Goal: Task Accomplishment & Management: Use online tool/utility

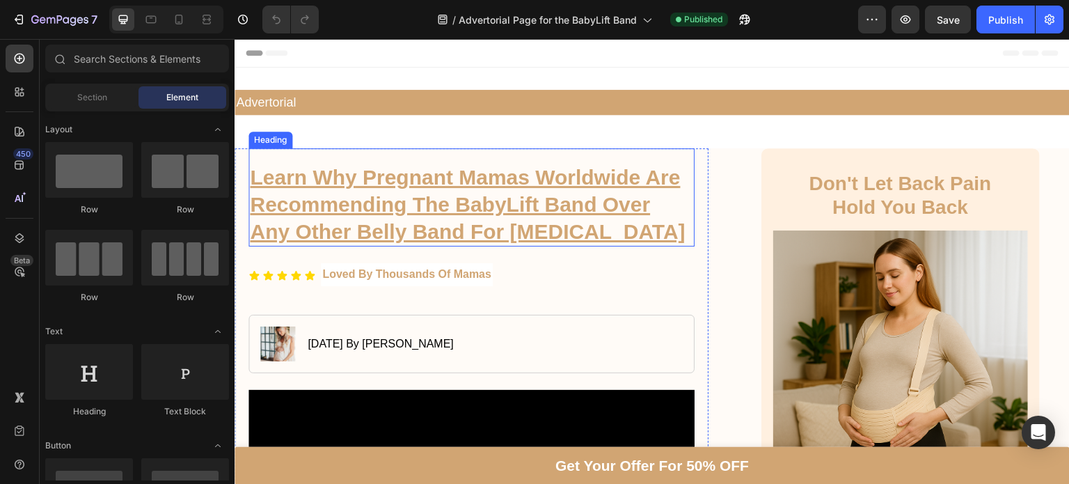
click at [392, 207] on h1 "Learn Why Pregnant Mamas Worldwide Are Recommending The BabyLift Band Over Any …" at bounding box center [471, 204] width 446 height 84
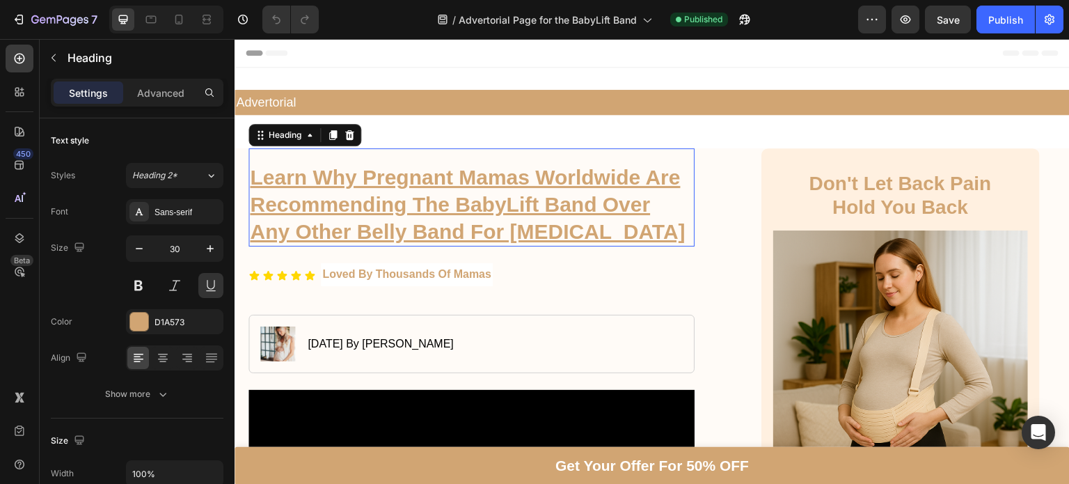
click at [392, 207] on p "Learn Why Pregnant Mamas Worldwide Are Recommending The BabyLift Band Over Any …" at bounding box center [471, 204] width 443 height 81
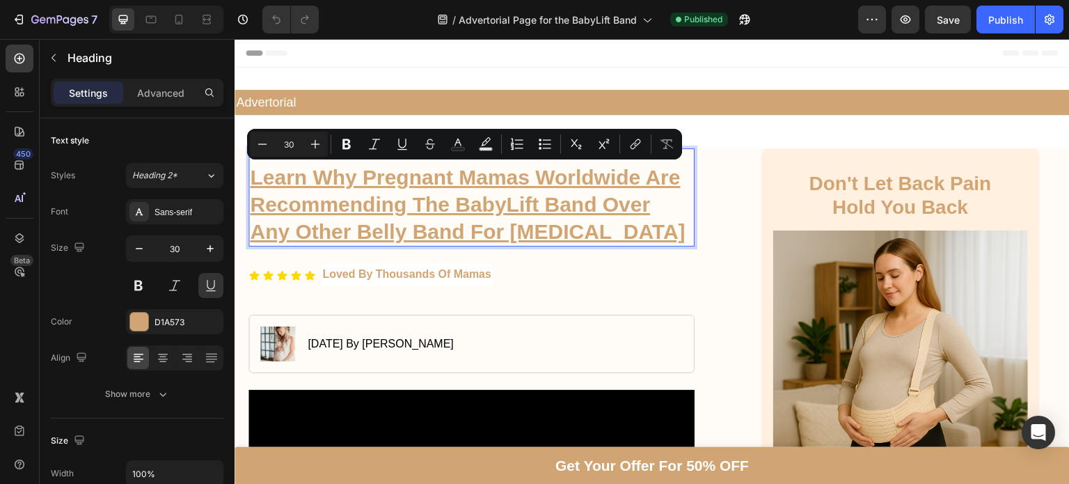
click at [462, 234] on p "Learn Why Pregnant Mamas Worldwide Are Recommending The BabyLift Band Over Any …" at bounding box center [471, 204] width 443 height 81
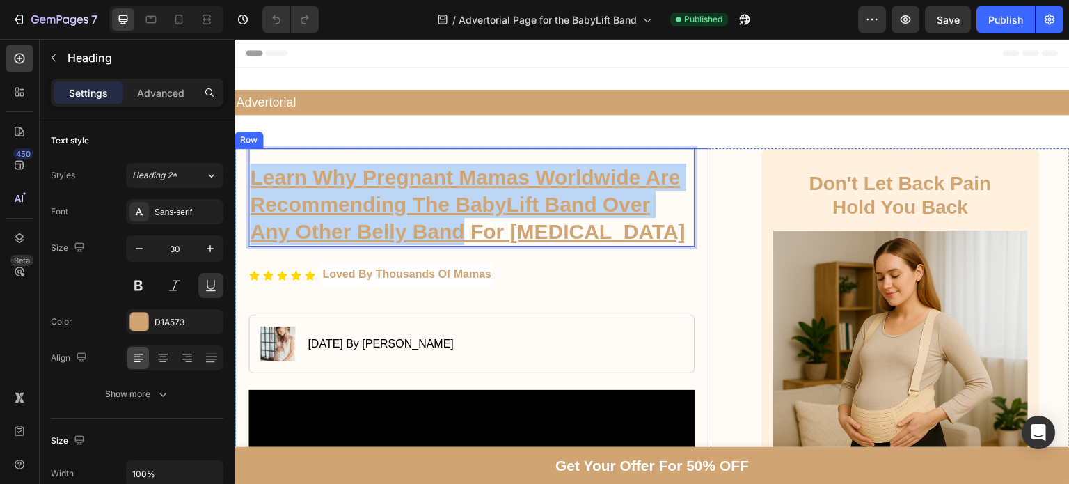
drag, startPoint x: 462, startPoint y: 234, endPoint x: 233, endPoint y: 182, distance: 234.9
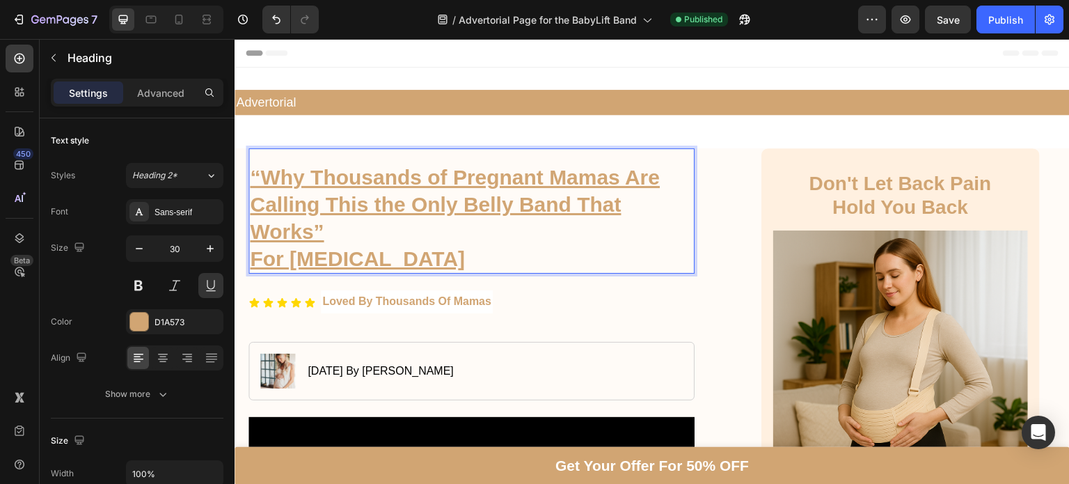
click at [263, 174] on strong "“Why Thousands of Pregnant Mamas Are Calling This the Only Belly Band That Work…" at bounding box center [455, 204] width 410 height 77
click at [326, 234] on p "Why Thousands of Pregnant Mamas Are Calling This the Only Belly Band That Works”" at bounding box center [471, 204] width 443 height 81
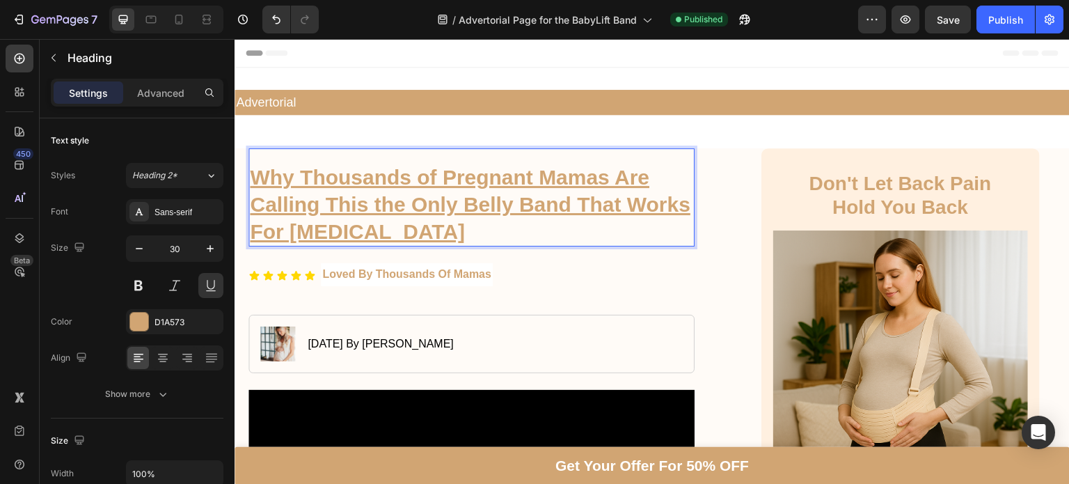
click at [257, 245] on p "For [MEDICAL_DATA]" at bounding box center [471, 231] width 443 height 27
click at [251, 241] on strong "Why Thousands of Pregnant Mamas Are Calling This the Only Belly Band That Works" at bounding box center [449, 204] width 399 height 77
click at [524, 278] on div "Icon Icon Icon Icon Icon Icon List Loved By Thousands Of Mamas Text Block Row" at bounding box center [471, 280] width 446 height 35
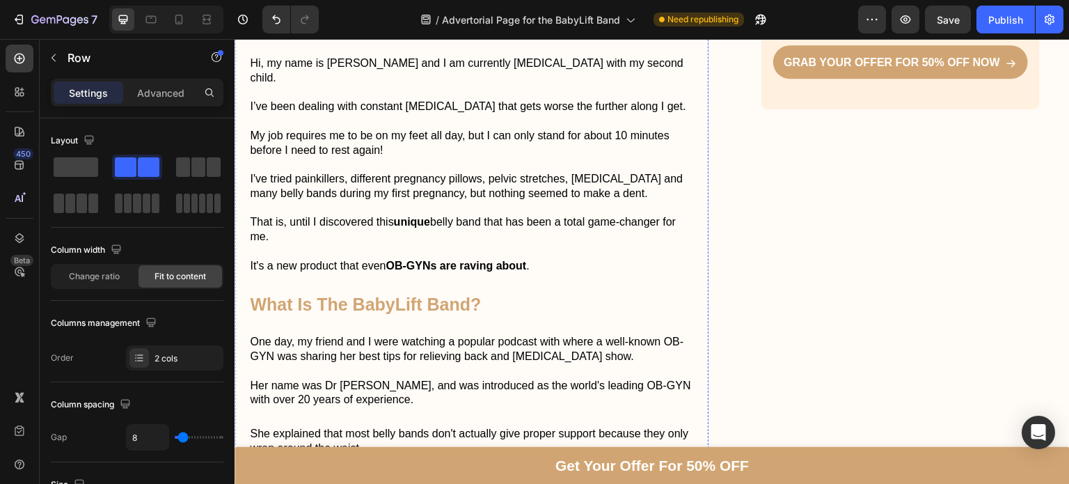
scroll to position [802, 0]
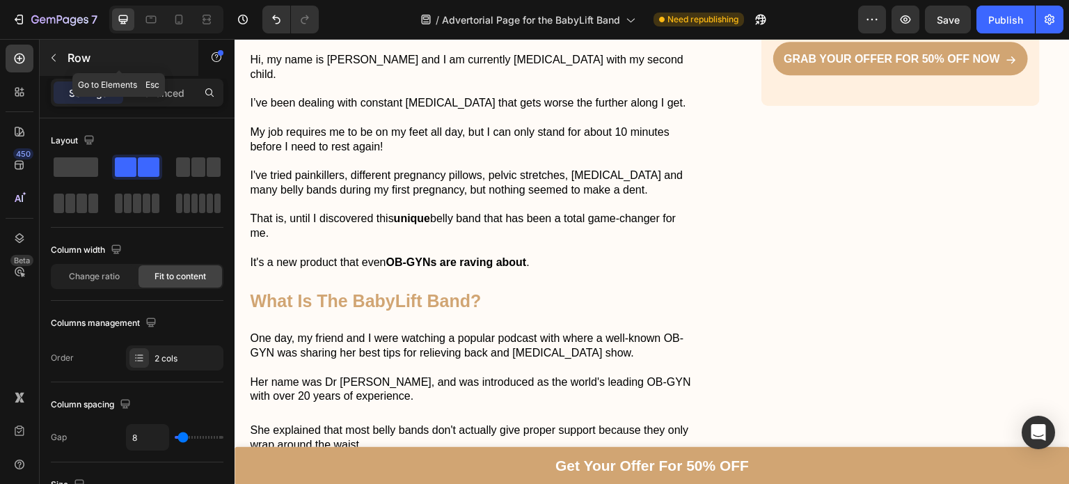
click at [72, 56] on p "Row" at bounding box center [126, 57] width 118 height 17
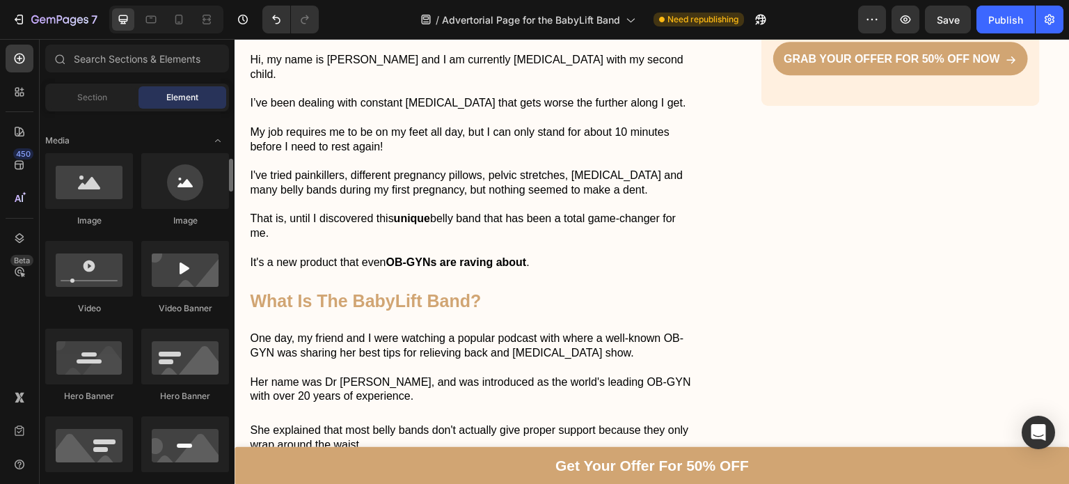
scroll to position [429, 0]
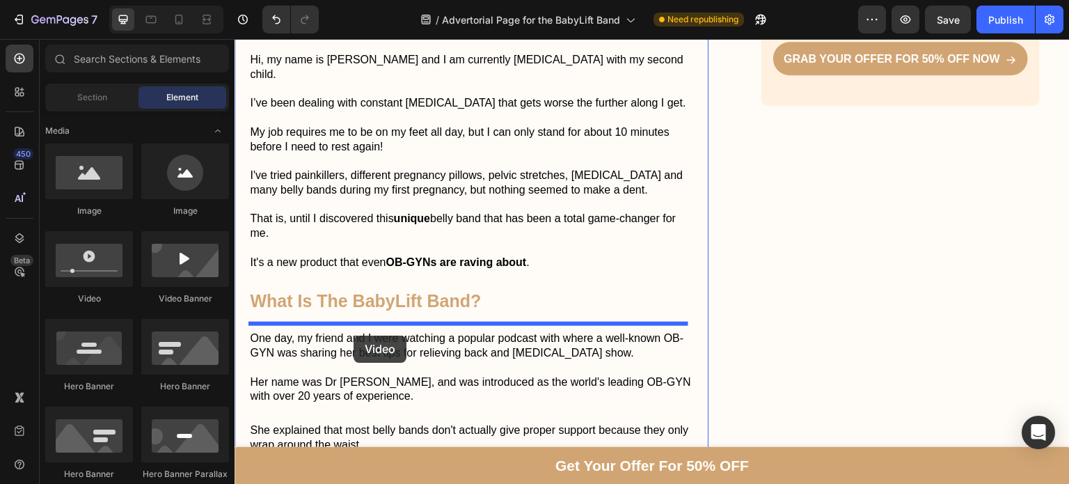
drag, startPoint x: 326, startPoint y: 301, endPoint x: 353, endPoint y: 335, distance: 44.1
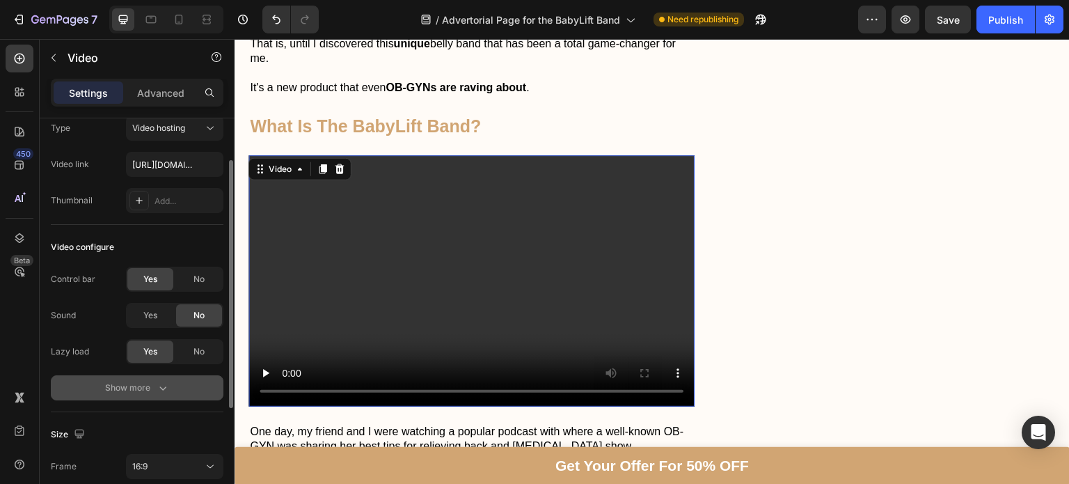
scroll to position [45, 0]
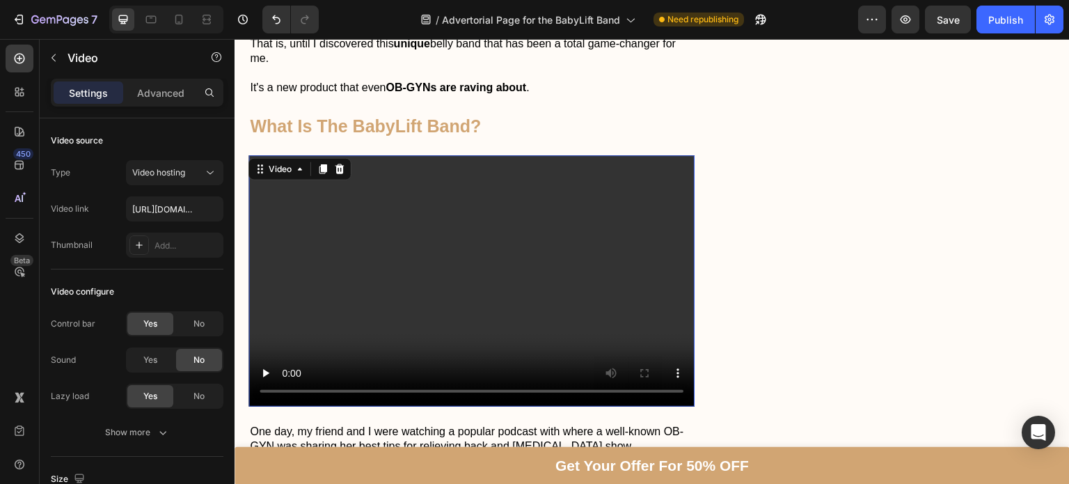
scroll to position [1030, 0]
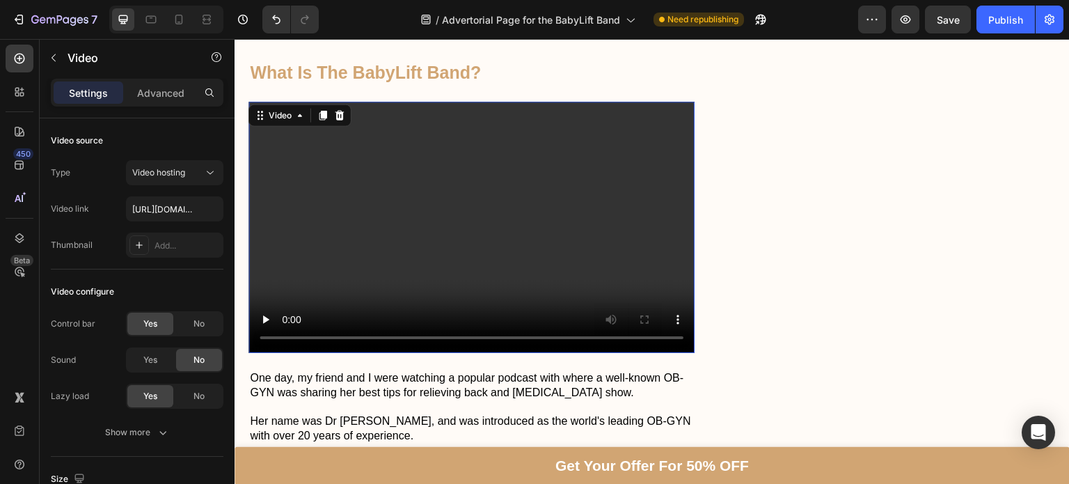
click at [383, 163] on video at bounding box center [471, 227] width 446 height 251
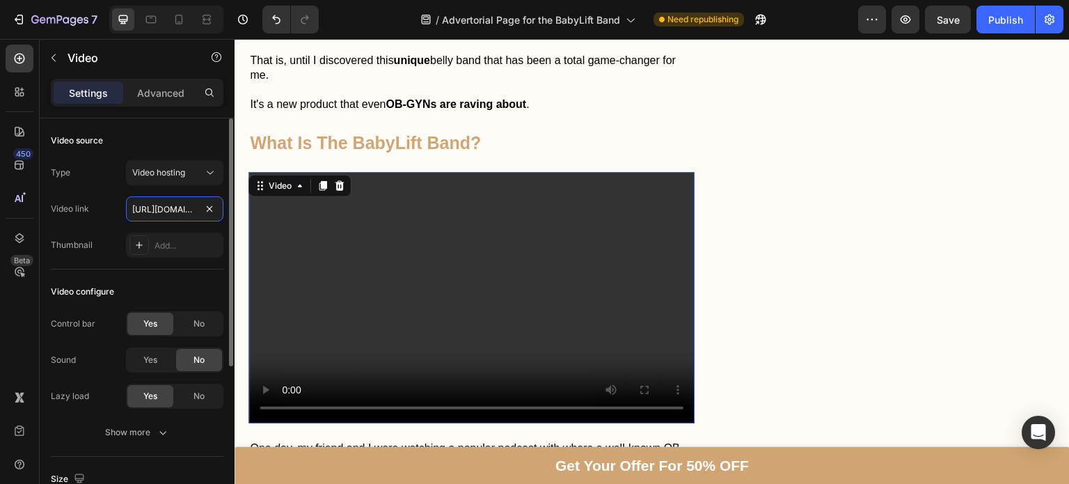
scroll to position [0, 259]
type input "[URL][DOMAIN_NAME]"
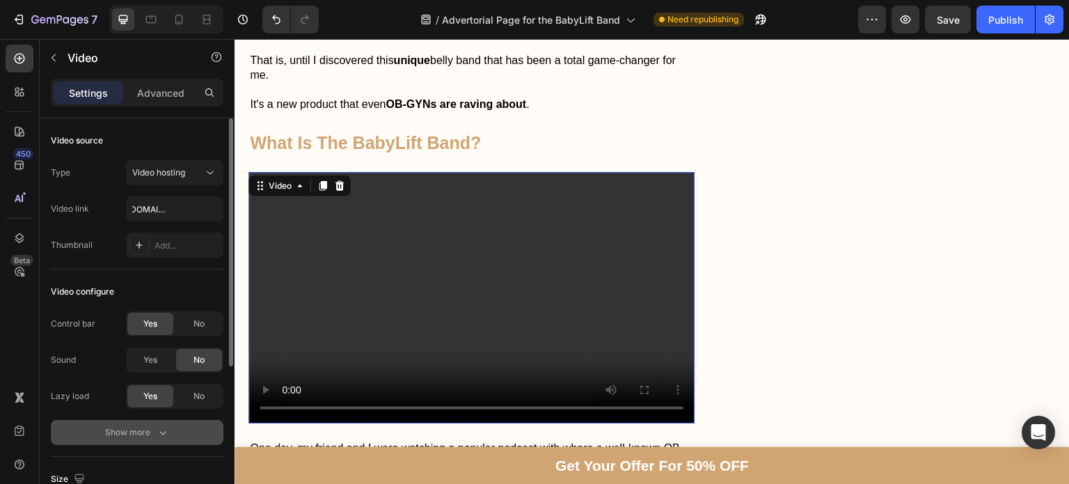
click at [138, 429] on div "Show more" at bounding box center [137, 432] width 65 height 14
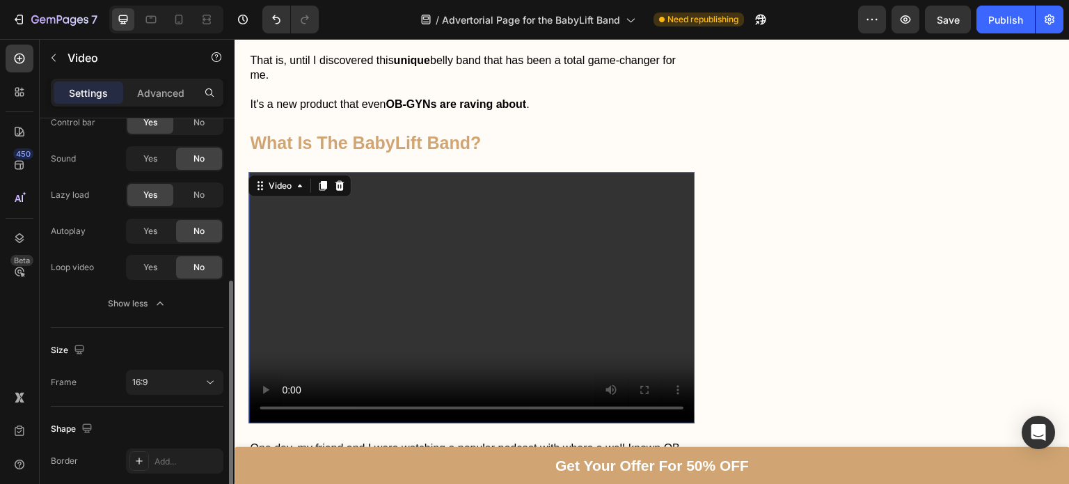
scroll to position [234, 0]
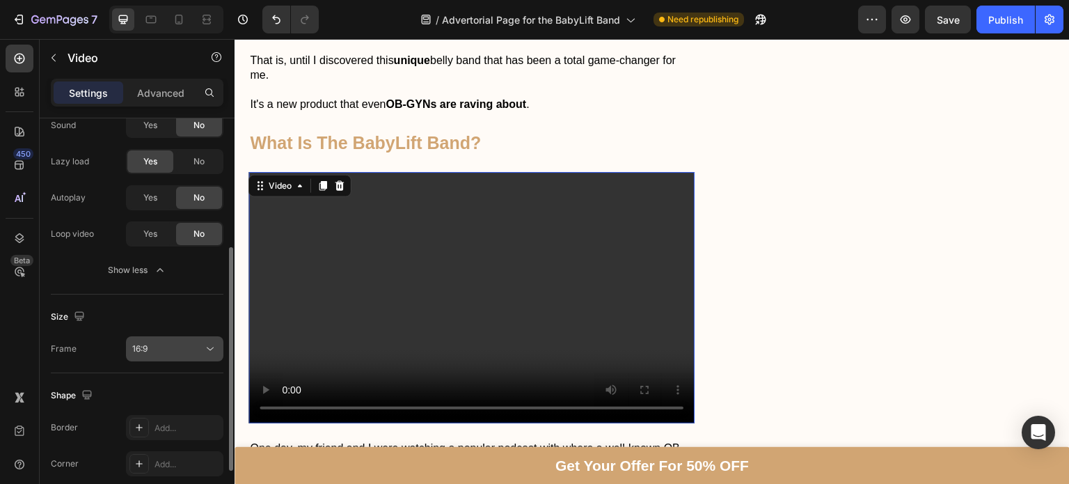
click at [159, 345] on div "16:9" at bounding box center [167, 348] width 71 height 13
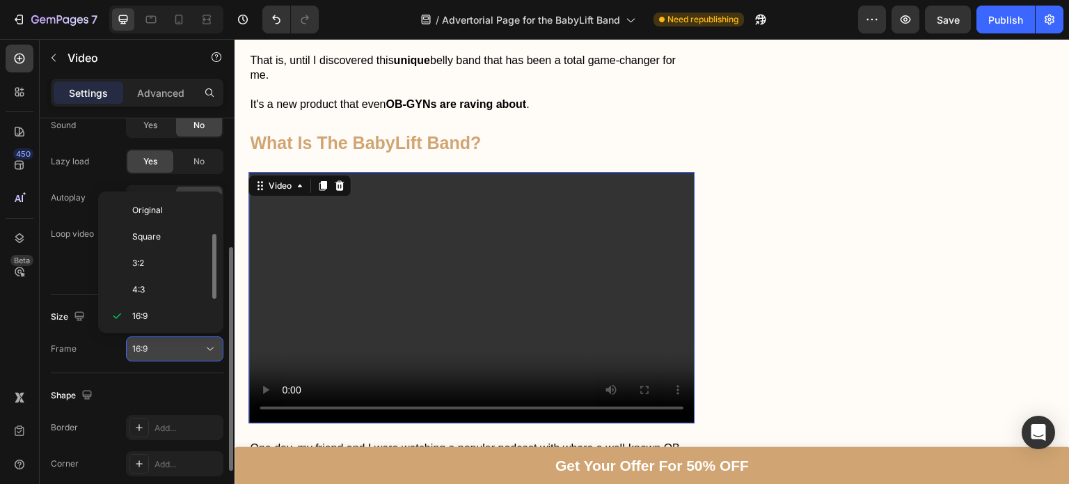
scroll to position [25, 0]
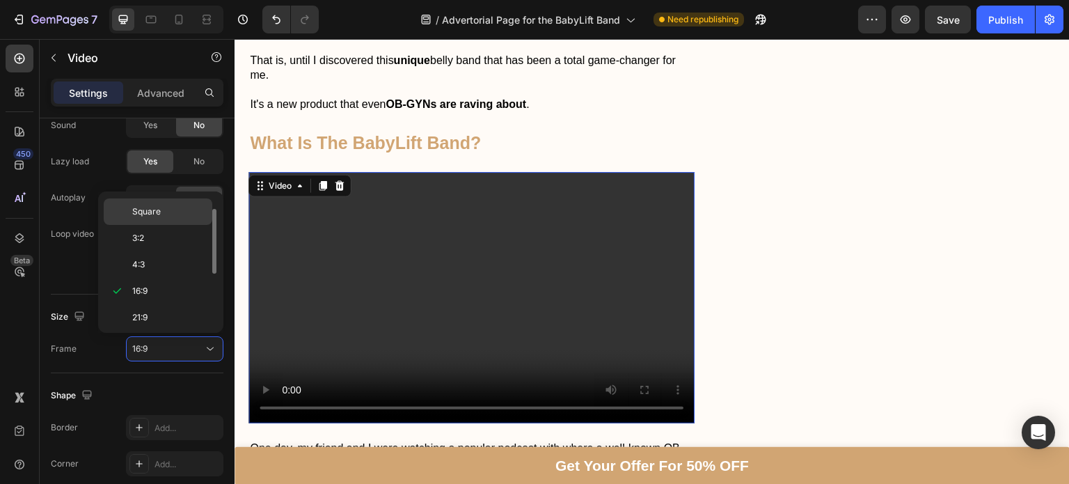
click at [132, 208] on span "Square" at bounding box center [146, 211] width 29 height 13
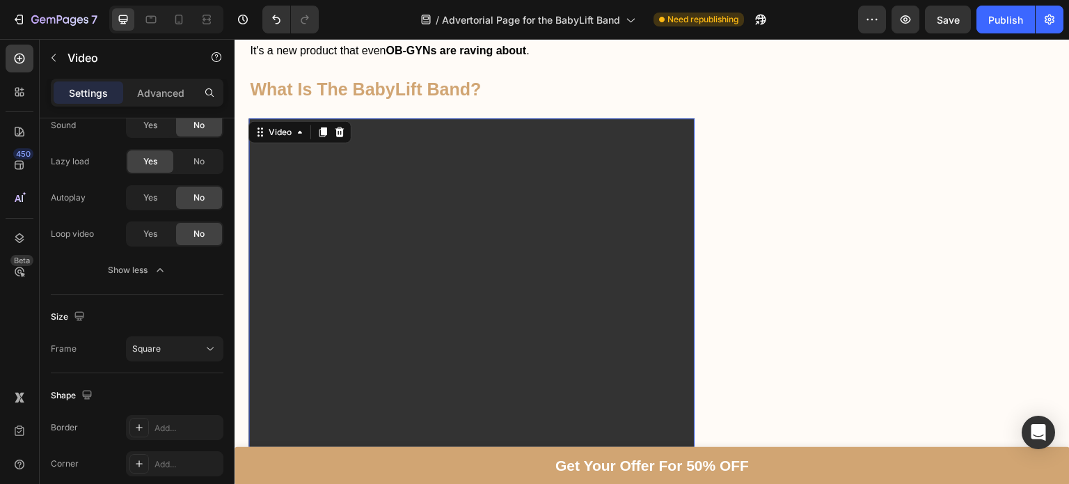
scroll to position [1019, 0]
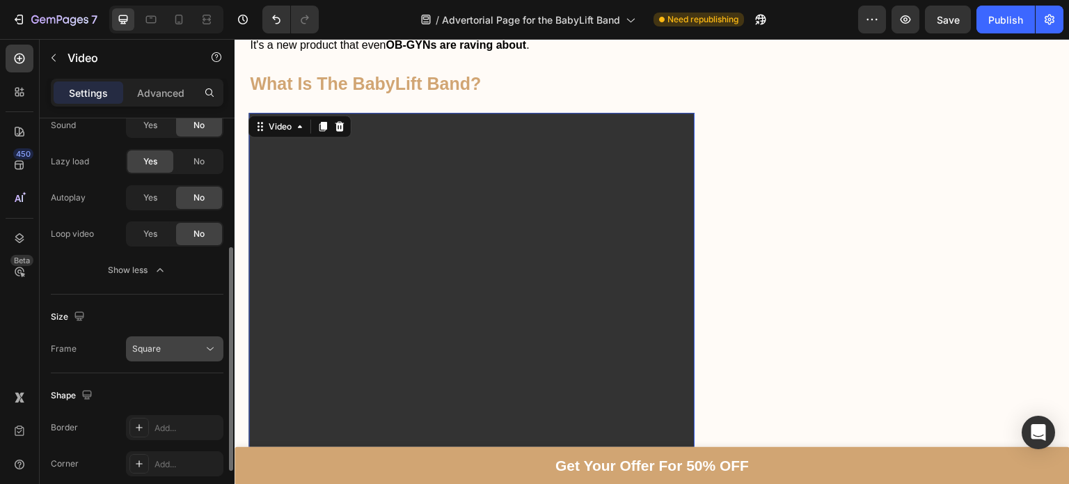
click at [178, 351] on div "Square" at bounding box center [167, 348] width 71 height 13
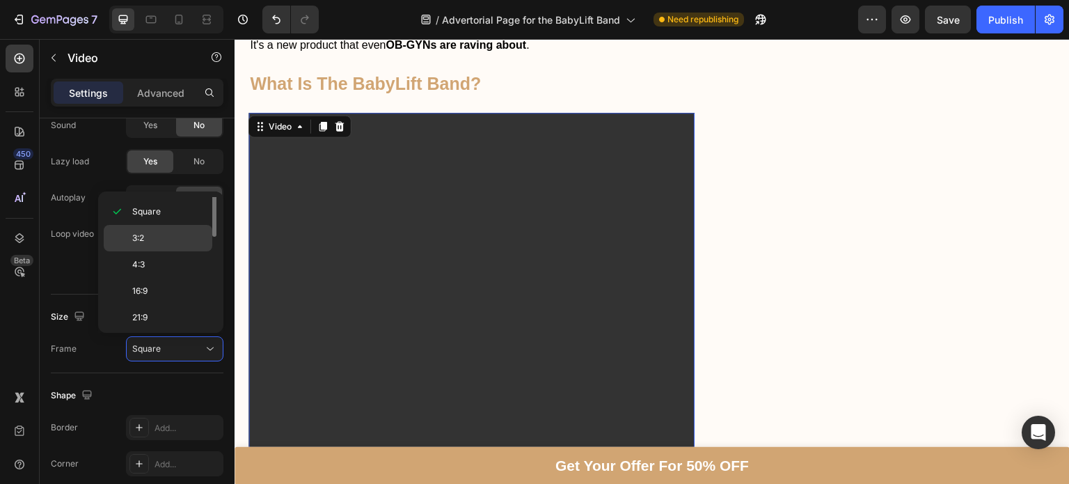
scroll to position [0, 0]
click at [148, 207] on span "Original" at bounding box center [147, 210] width 31 height 13
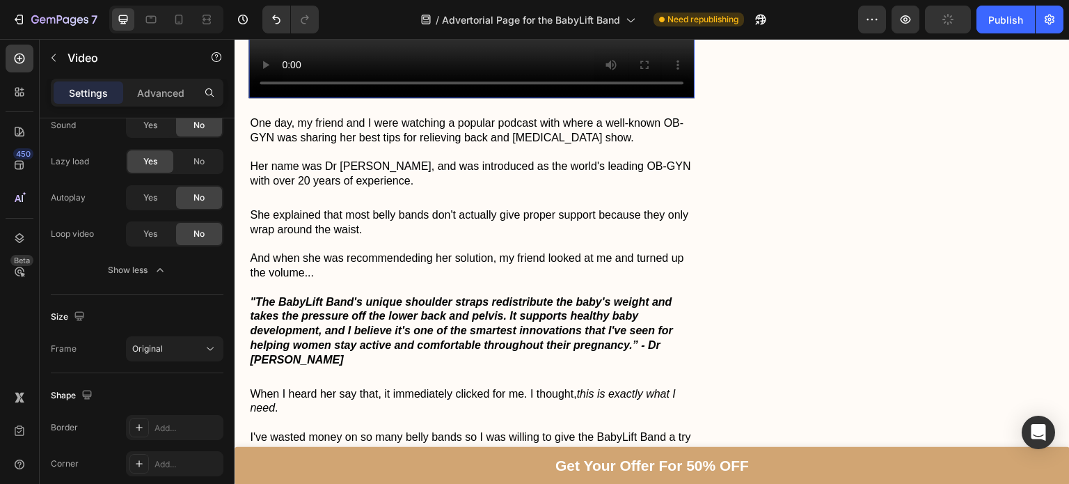
scroll to position [1261, 0]
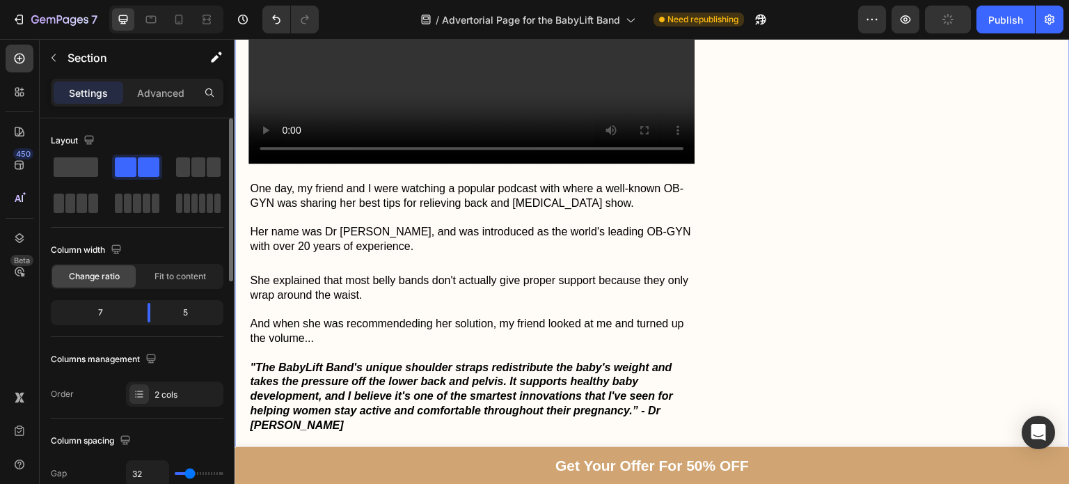
scroll to position [1193, 0]
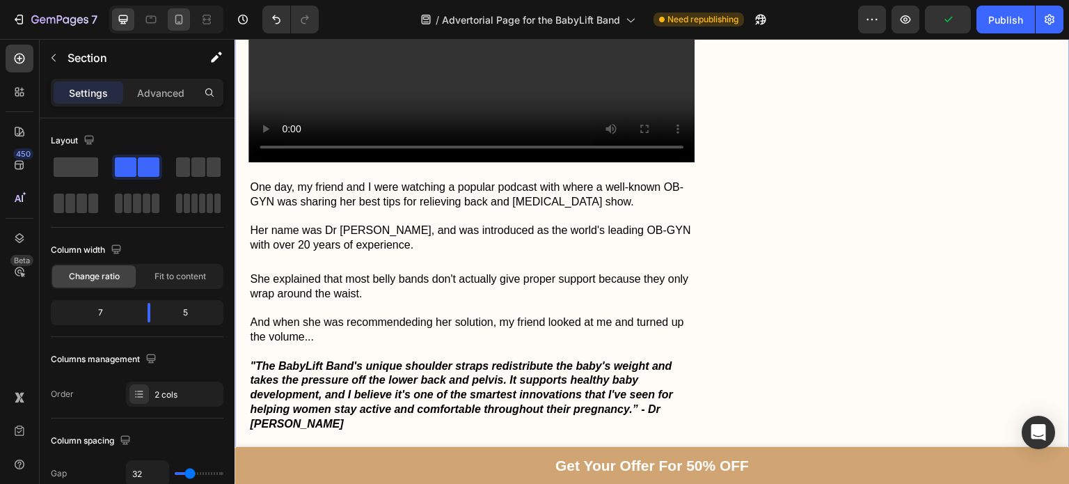
click at [176, 22] on icon at bounding box center [179, 20] width 14 height 14
type input "0"
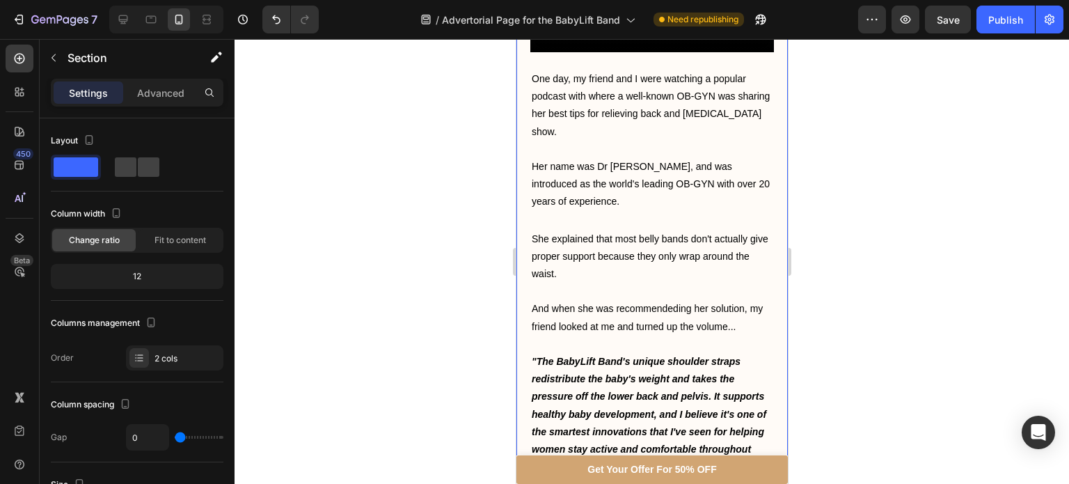
scroll to position [870, 0]
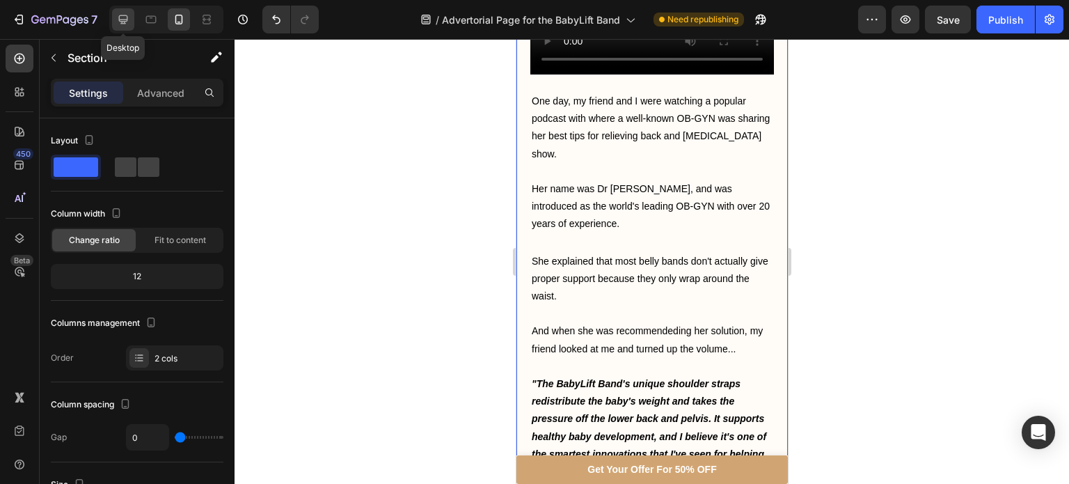
click at [119, 17] on icon at bounding box center [123, 19] width 9 height 9
type input "32"
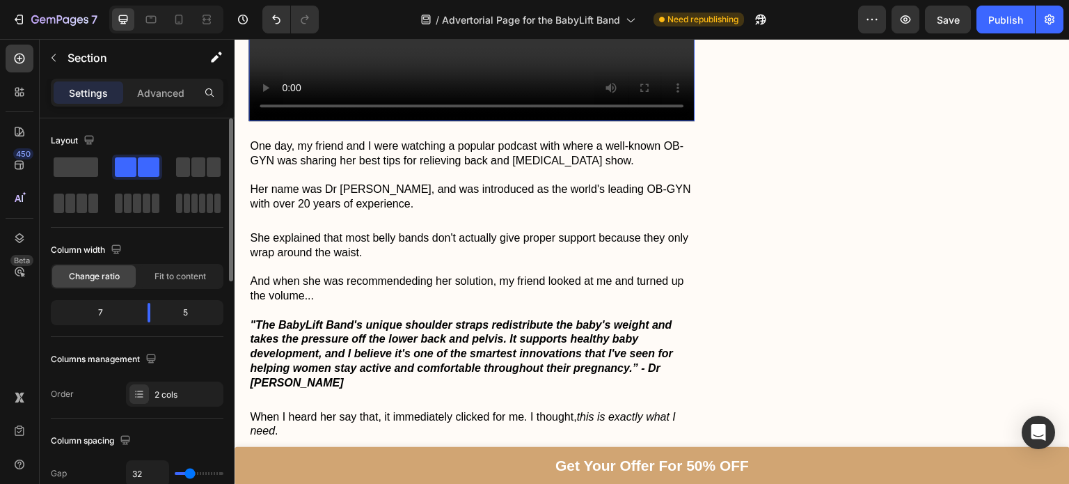
click at [388, 121] on video at bounding box center [471, 9] width 446 height 223
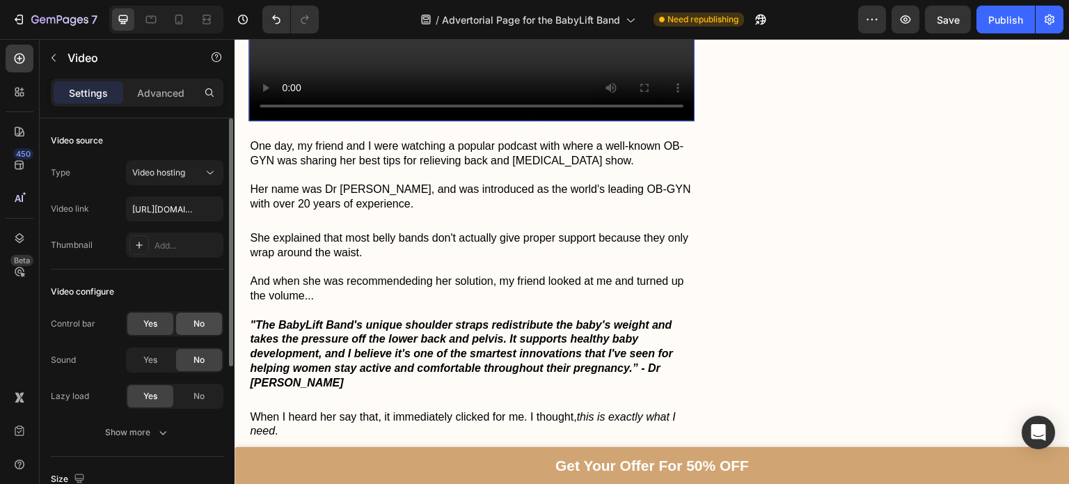
click at [203, 328] on span "No" at bounding box center [198, 323] width 11 height 13
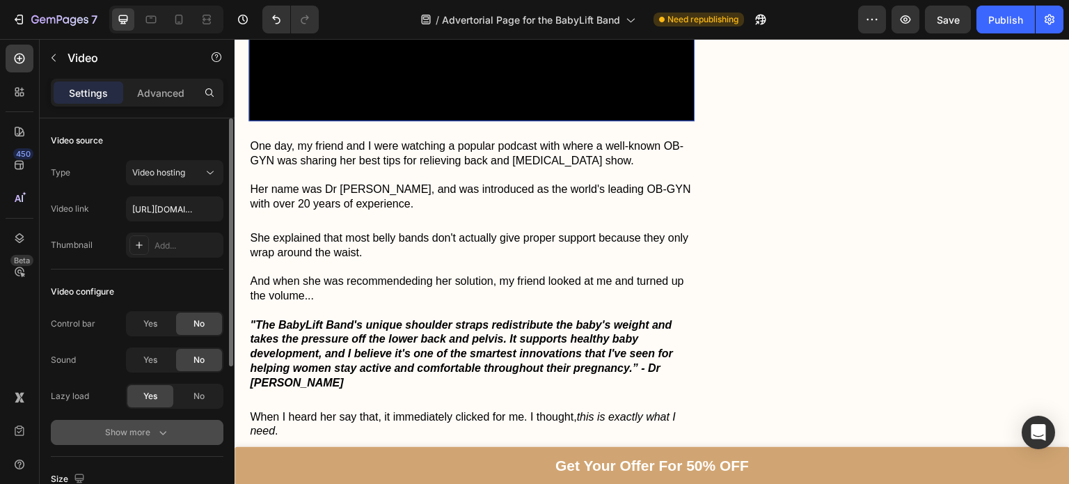
click at [161, 431] on icon "button" at bounding box center [163, 432] width 14 height 14
click at [157, 431] on span "Yes" at bounding box center [150, 432] width 14 height 13
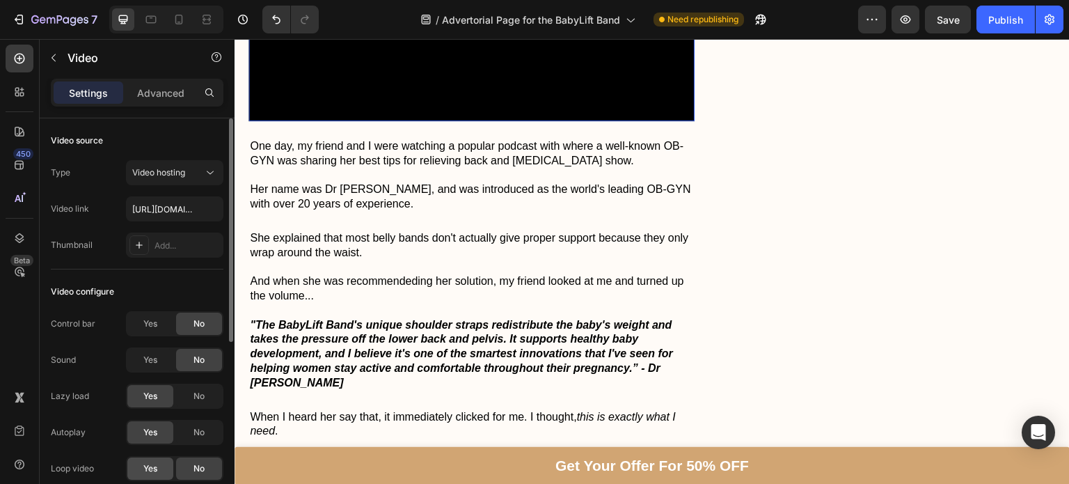
click at [140, 468] on div "Yes" at bounding box center [150, 468] width 46 height 22
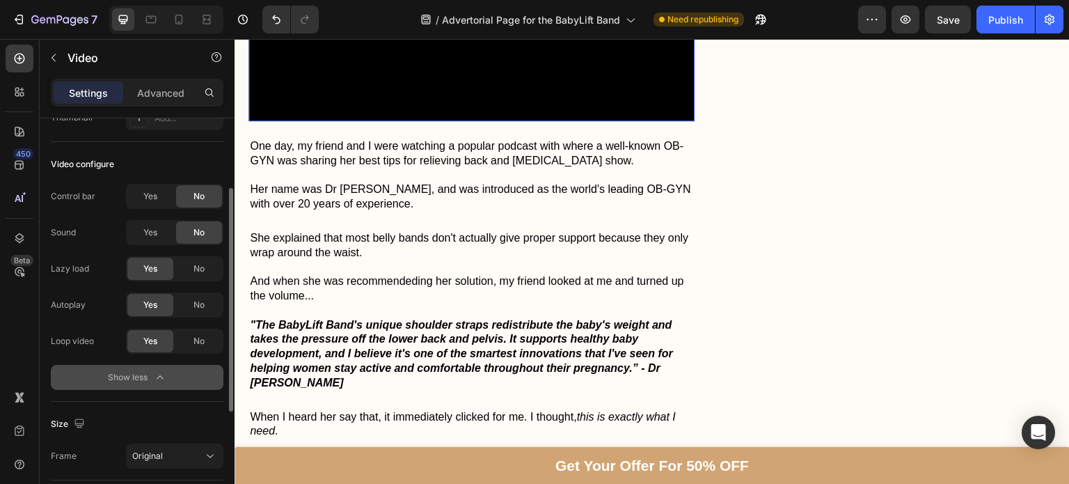
scroll to position [127, 0]
click at [161, 372] on icon "button" at bounding box center [160, 377] width 14 height 14
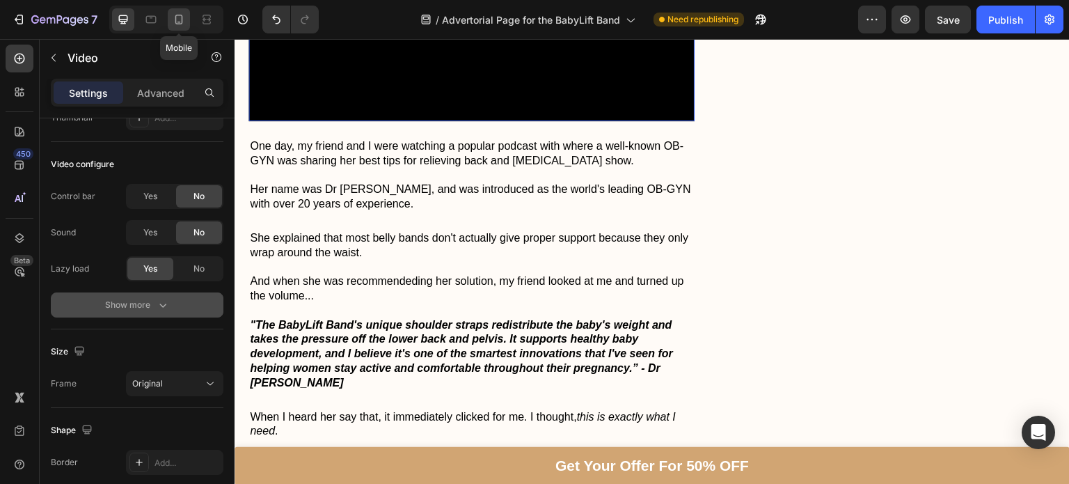
click at [181, 24] on icon at bounding box center [179, 20] width 8 height 10
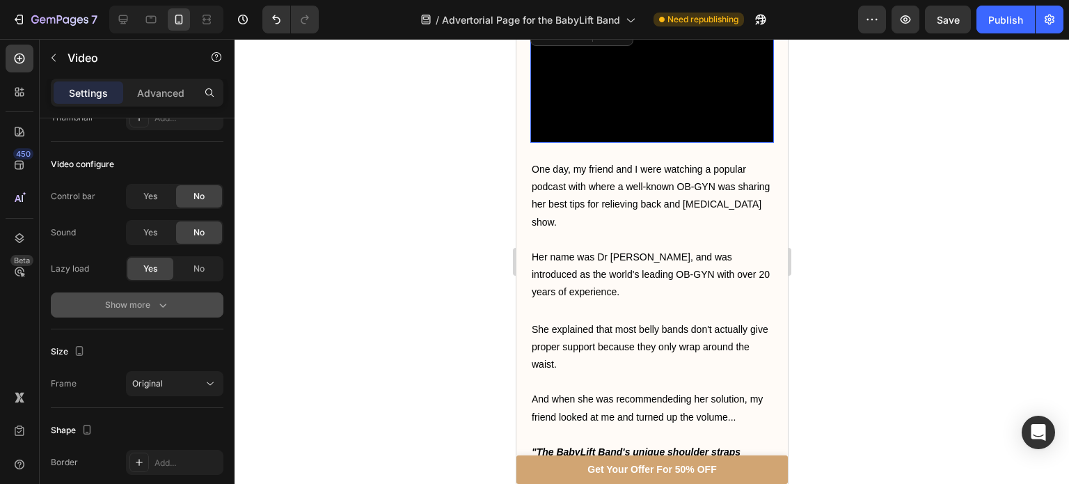
scroll to position [795, 0]
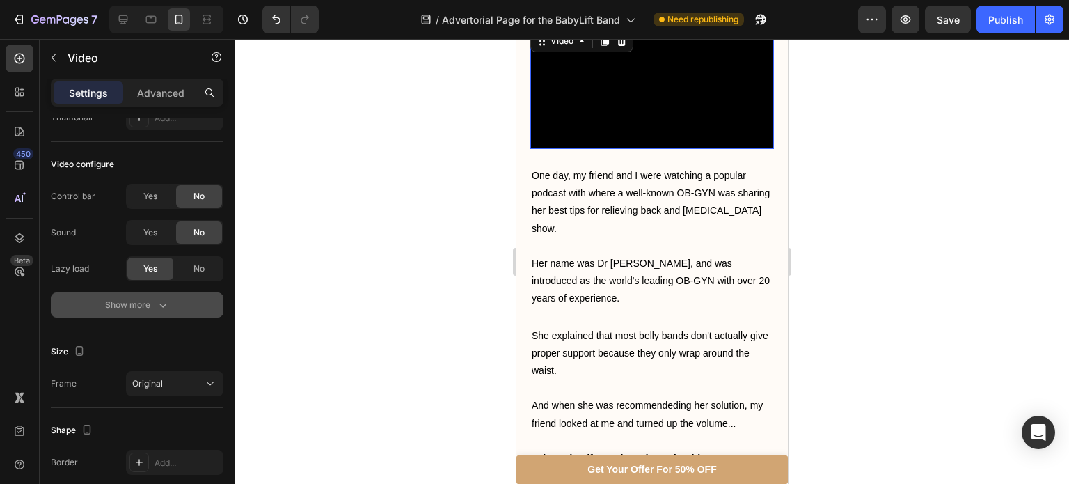
click at [855, 341] on div at bounding box center [651, 261] width 834 height 445
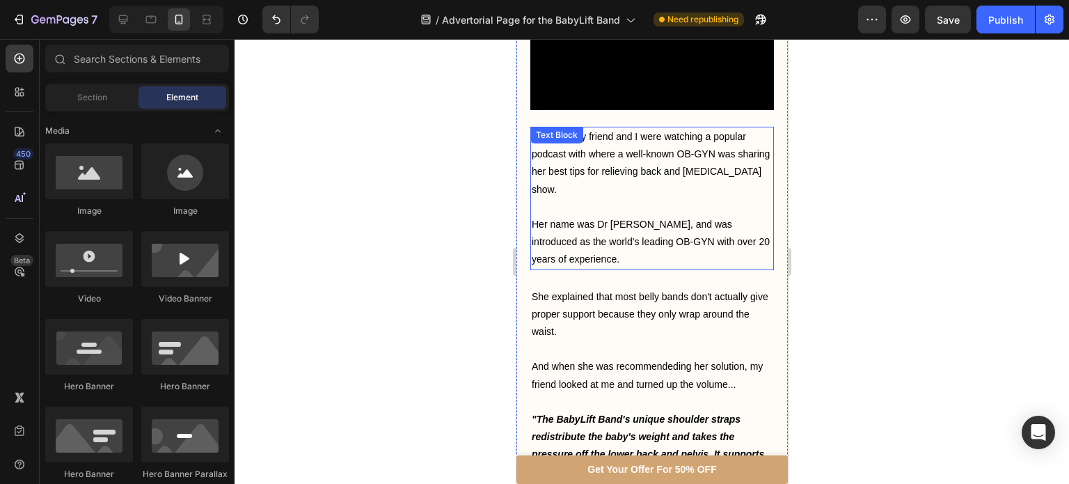
scroll to position [832, 0]
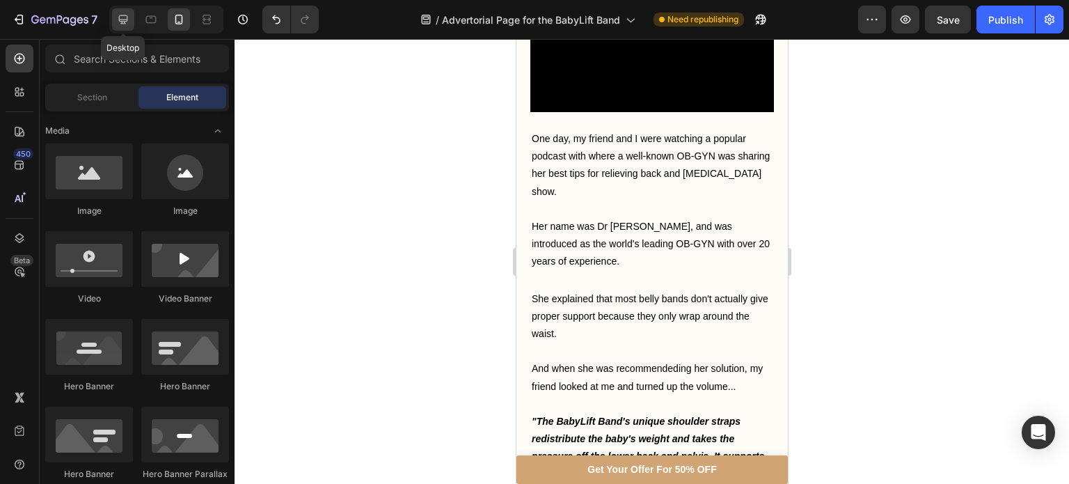
click at [127, 17] on icon at bounding box center [123, 19] width 9 height 9
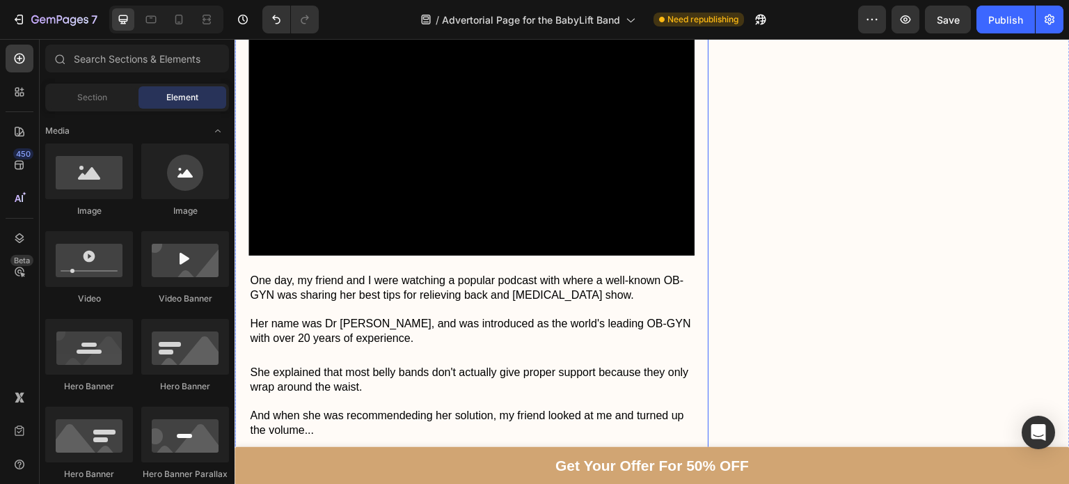
scroll to position [1099, 0]
click at [178, 19] on icon at bounding box center [179, 20] width 14 height 14
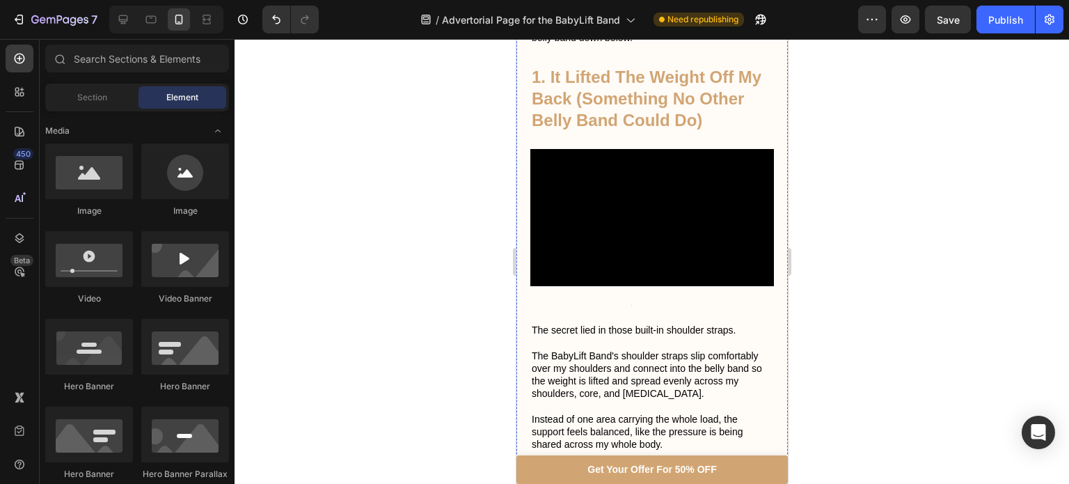
scroll to position [1556, 0]
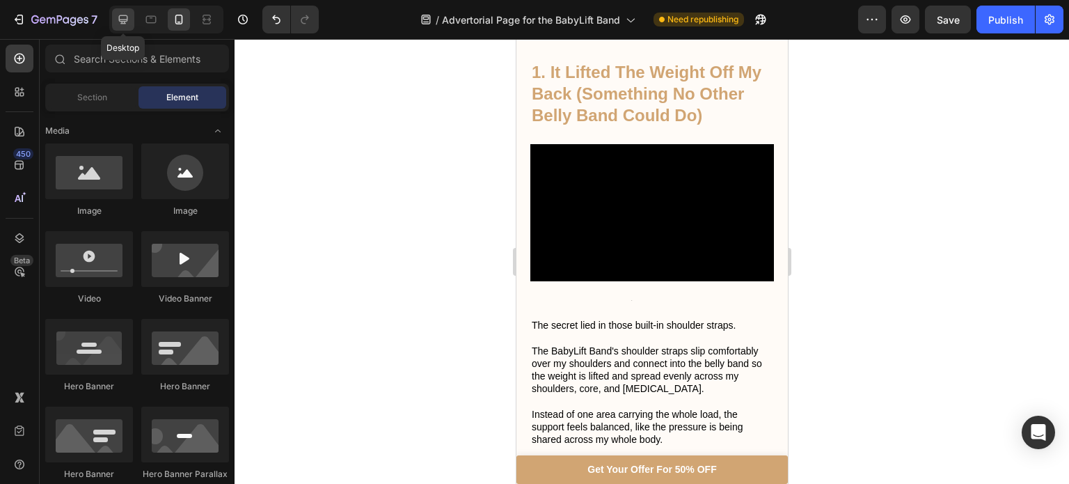
click at [123, 23] on icon at bounding box center [123, 19] width 9 height 9
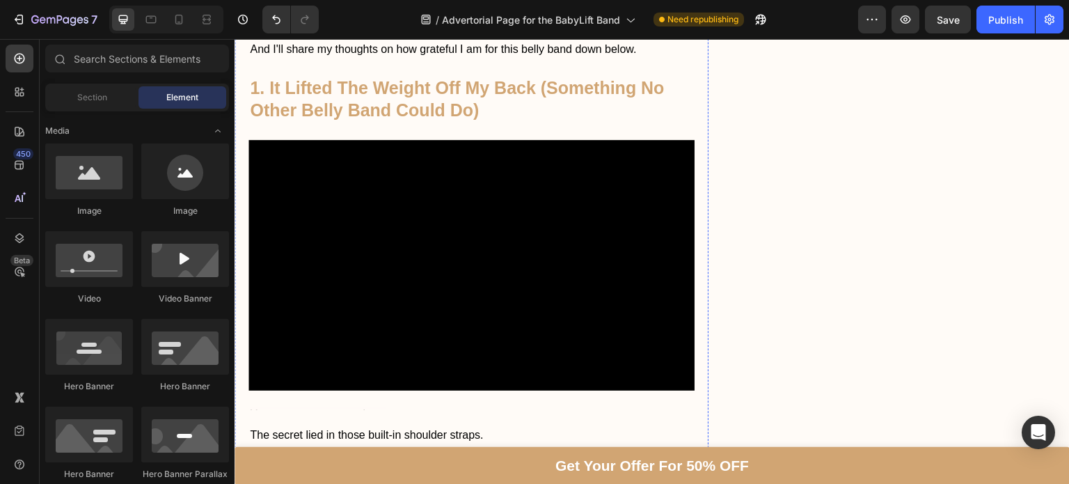
scroll to position [1742, 0]
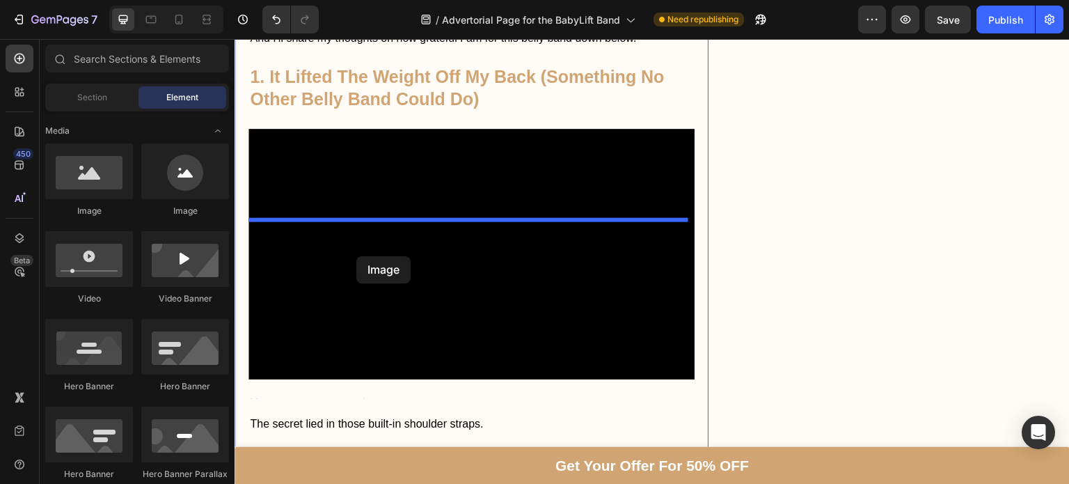
drag, startPoint x: 404, startPoint y: 222, endPoint x: 356, endPoint y: 256, distance: 58.9
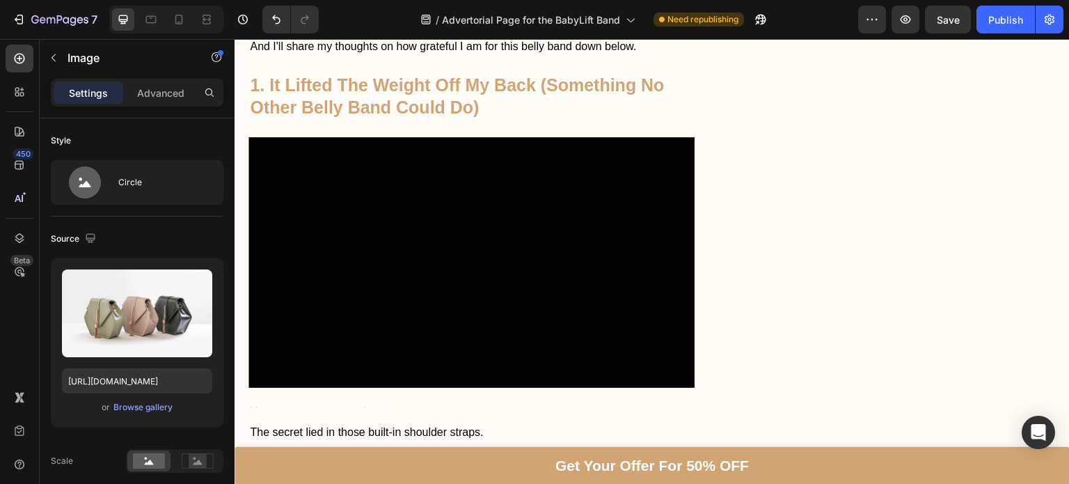
scroll to position [1810, 0]
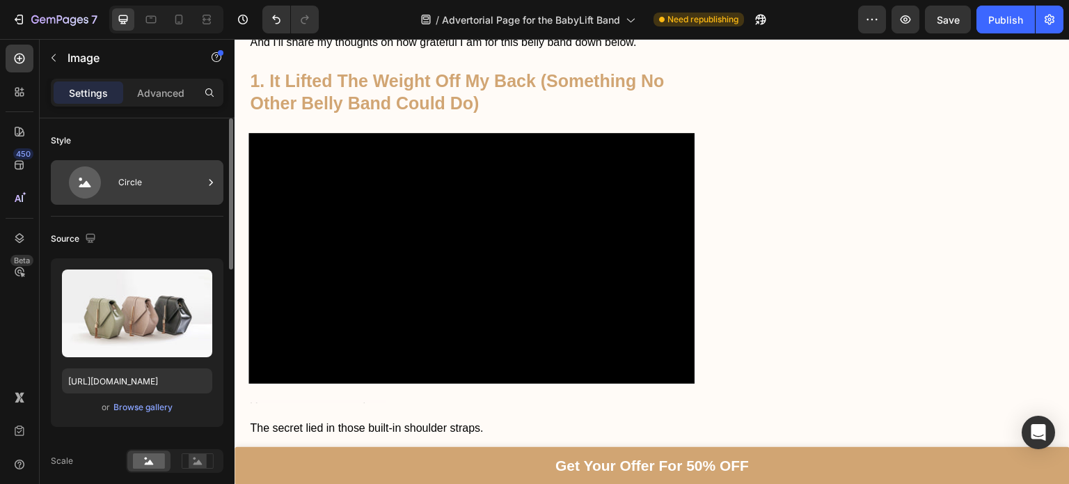
click at [155, 175] on div "Circle" at bounding box center [160, 182] width 85 height 32
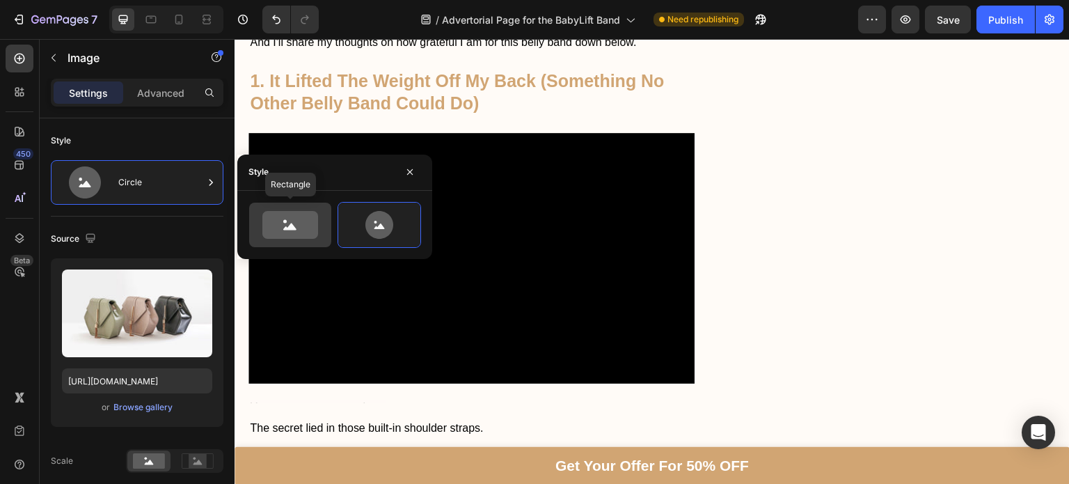
click at [314, 218] on icon at bounding box center [290, 225] width 56 height 28
type input "100"
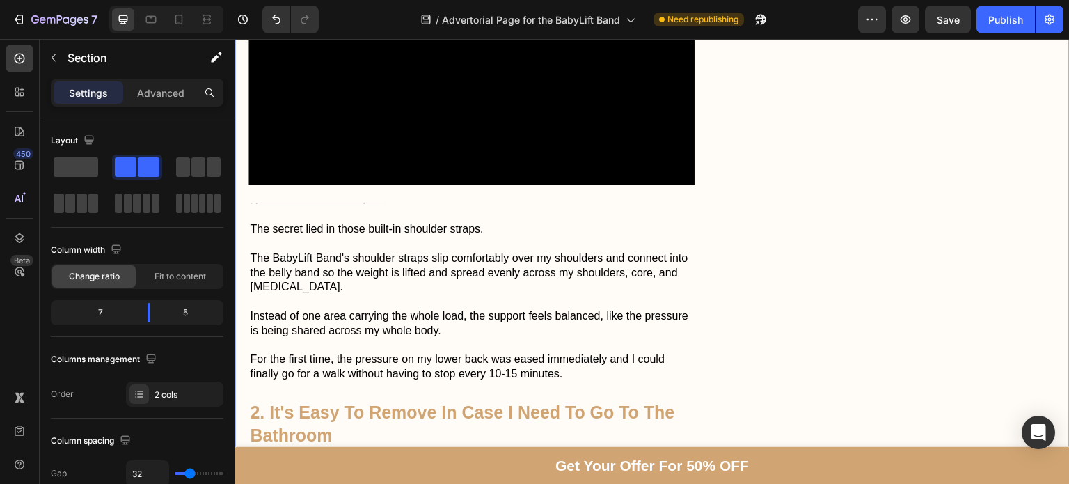
scroll to position [1958, 0]
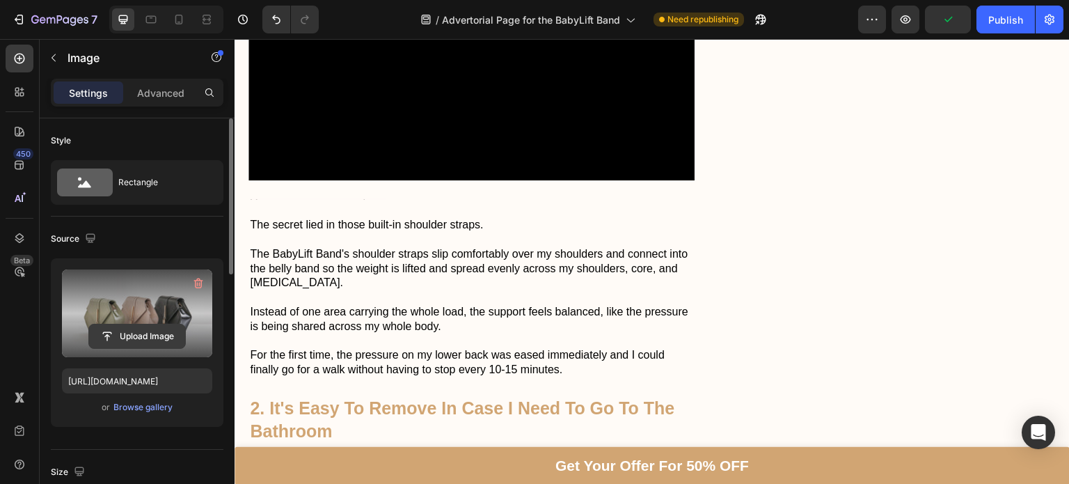
click at [109, 347] on input "file" at bounding box center [137, 336] width 96 height 24
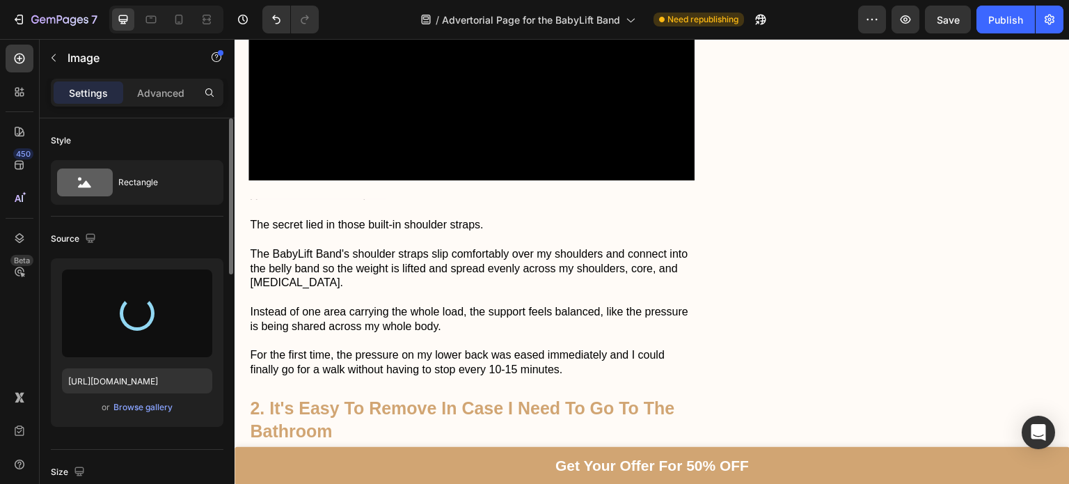
type input "[URL][DOMAIN_NAME]"
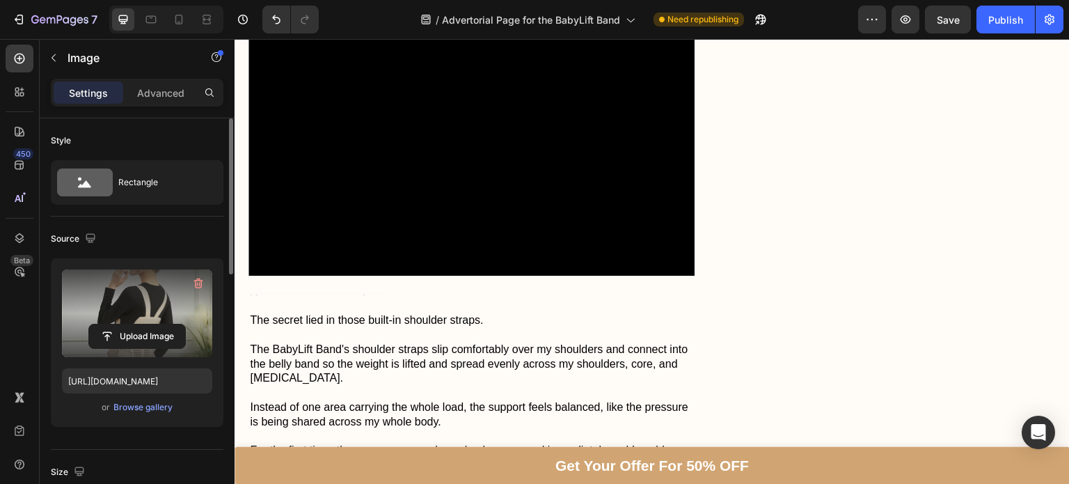
scroll to position [1863, 0]
click at [172, 22] on icon at bounding box center [179, 20] width 14 height 14
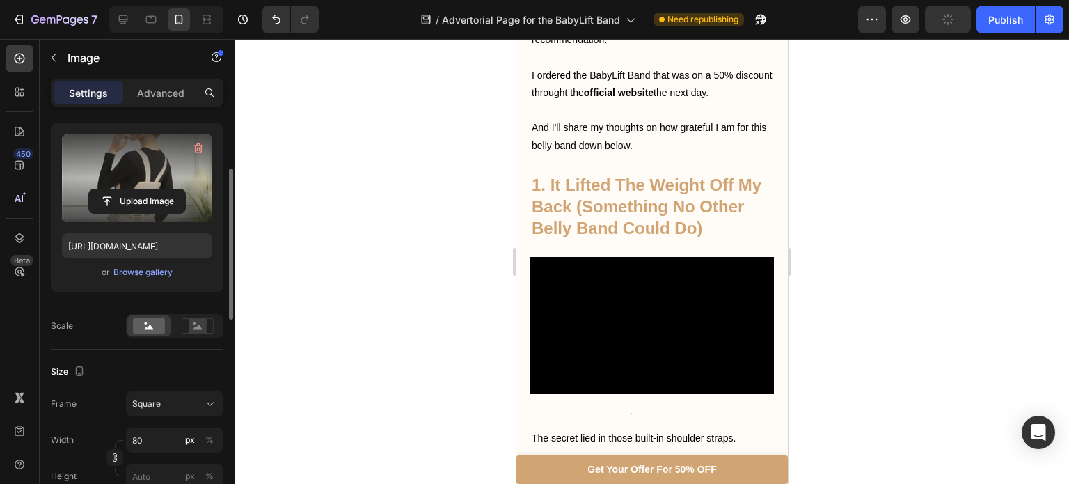
scroll to position [161, 0]
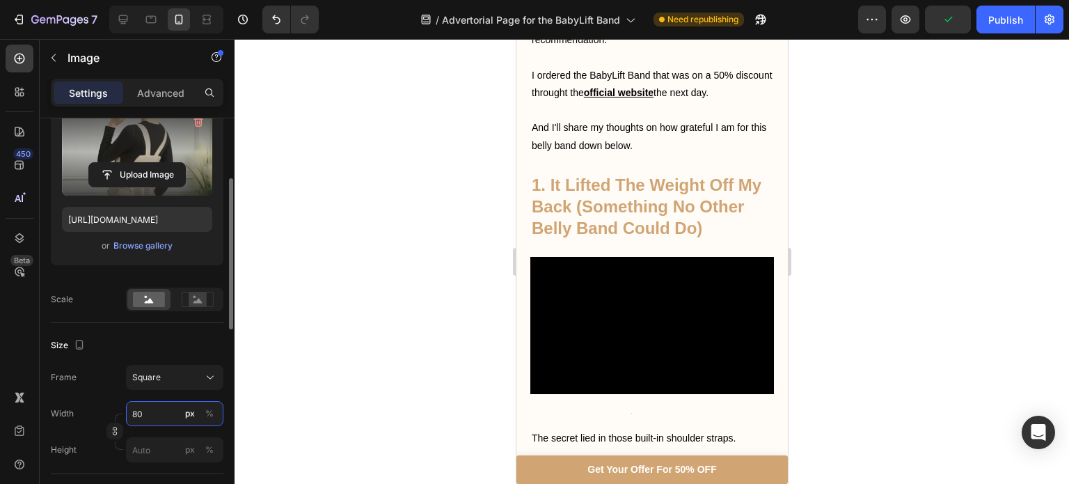
click at [154, 405] on input "80" at bounding box center [174, 413] width 97 height 25
click at [150, 446] on p "Full 100%" at bounding box center [172, 445] width 81 height 13
type input "100"
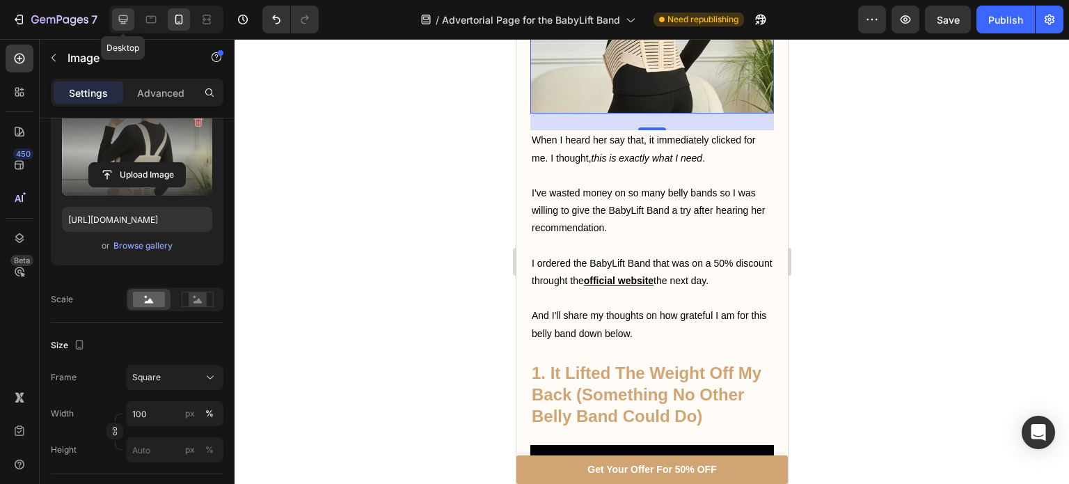
click at [122, 19] on icon at bounding box center [123, 20] width 14 height 14
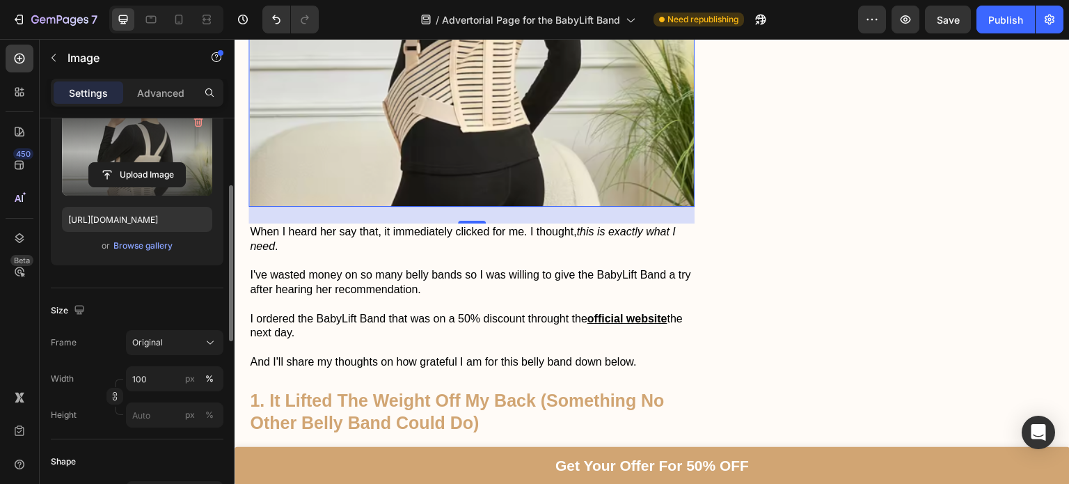
scroll to position [184, 0]
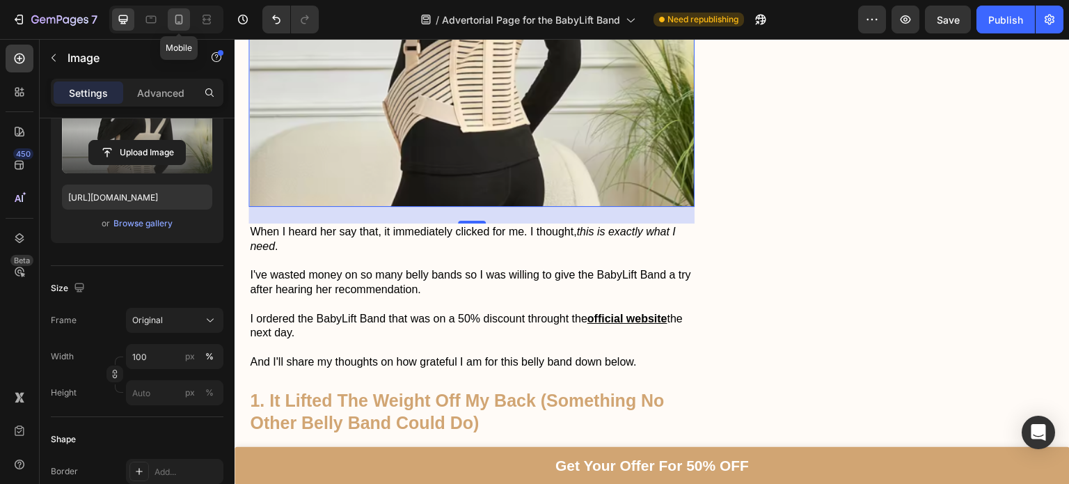
click at [177, 13] on icon at bounding box center [179, 20] width 14 height 14
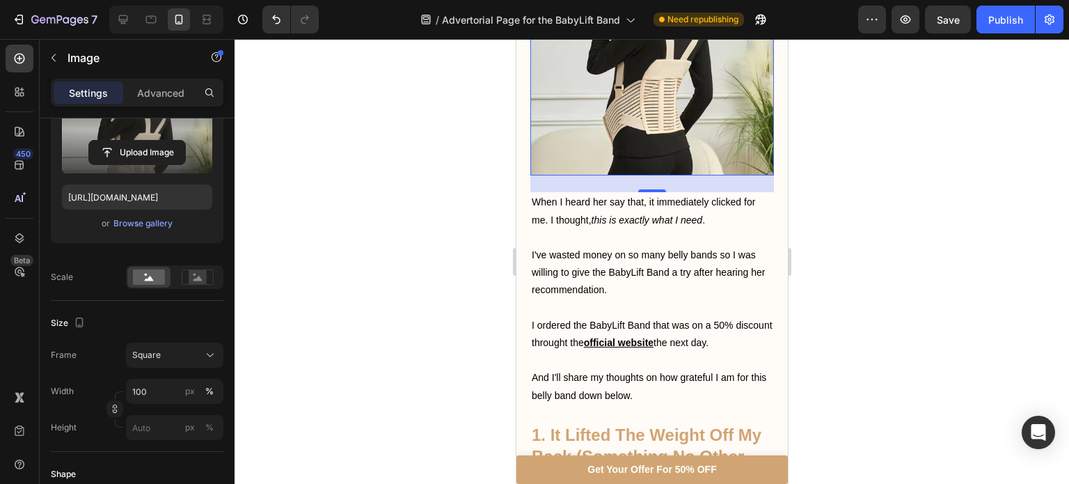
scroll to position [1454, 0]
click at [464, 264] on div at bounding box center [651, 261] width 834 height 445
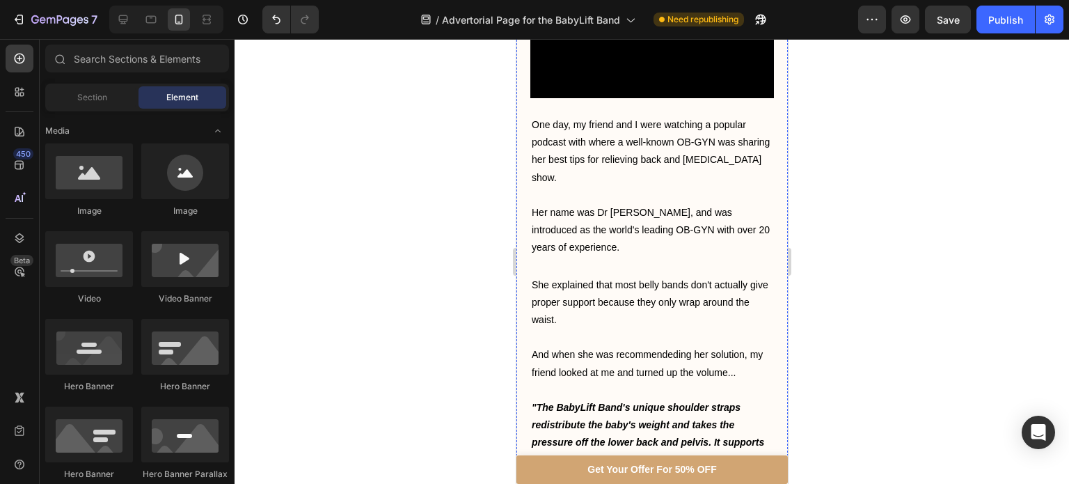
scroll to position [847, 0]
click at [122, 26] on div at bounding box center [123, 19] width 22 height 22
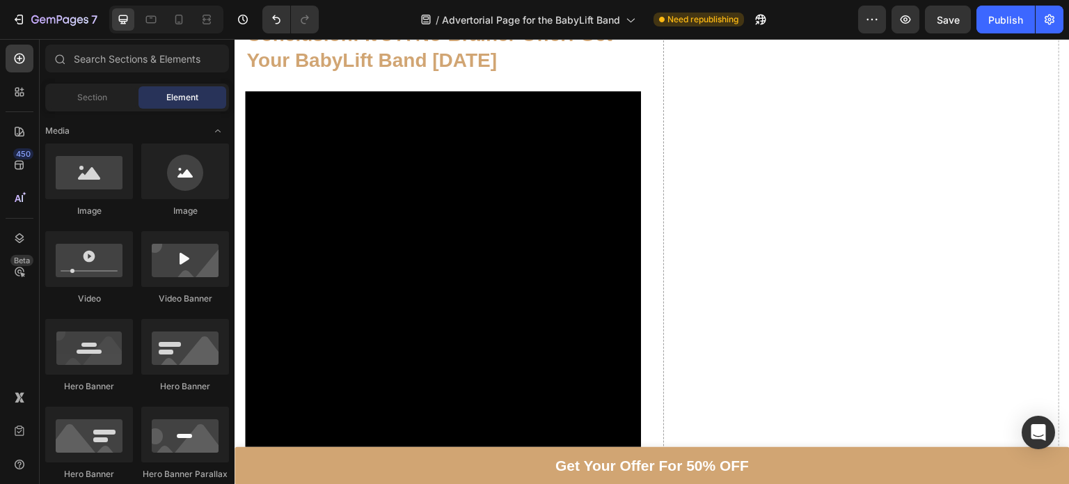
scroll to position [7103, 0]
click at [482, 230] on video at bounding box center [443, 288] width 396 height 396
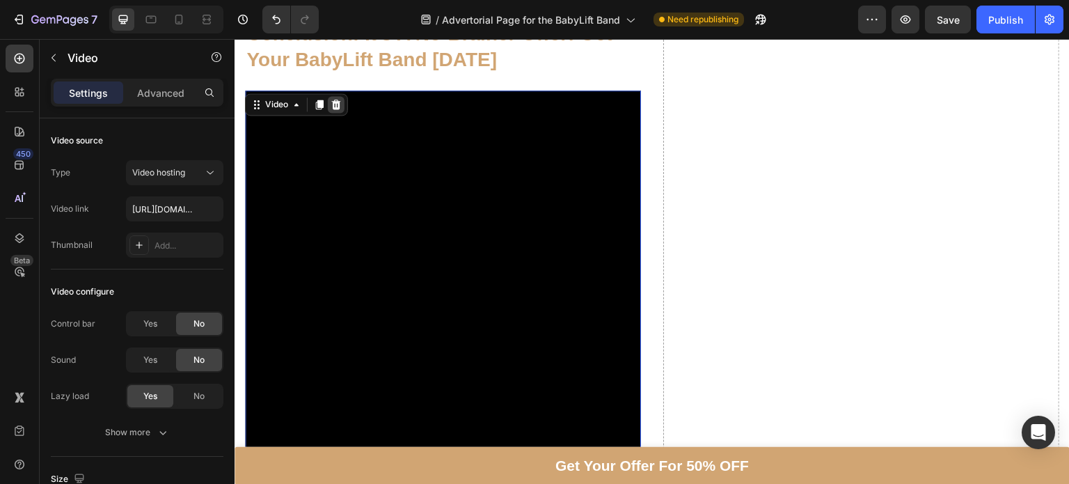
click at [340, 99] on icon at bounding box center [335, 104] width 11 height 11
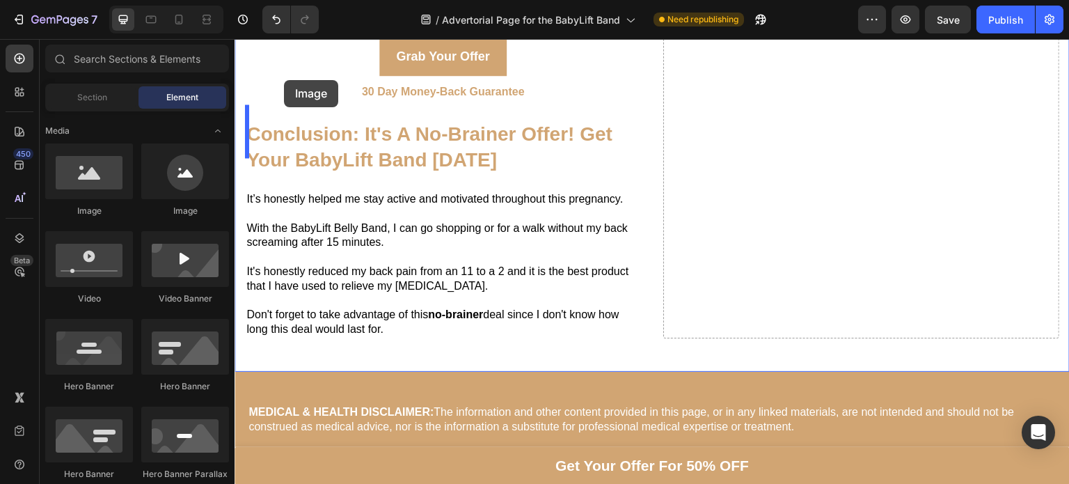
scroll to position [7000, 0]
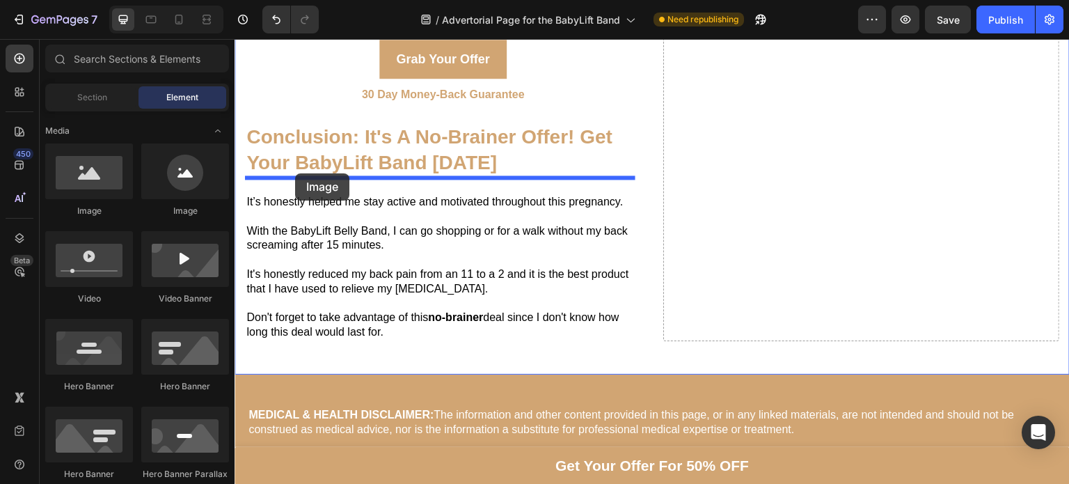
drag, startPoint x: 309, startPoint y: 220, endPoint x: 295, endPoint y: 173, distance: 48.7
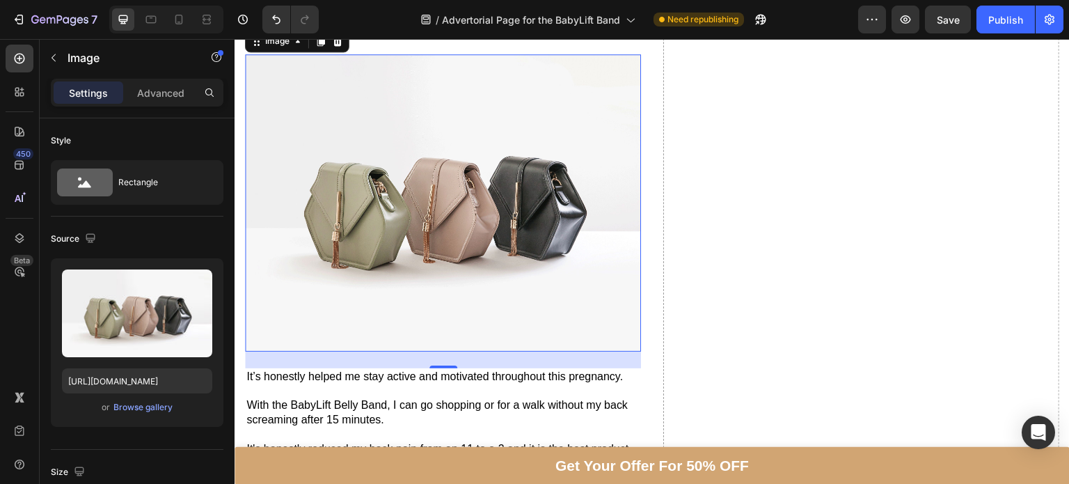
scroll to position [7139, 0]
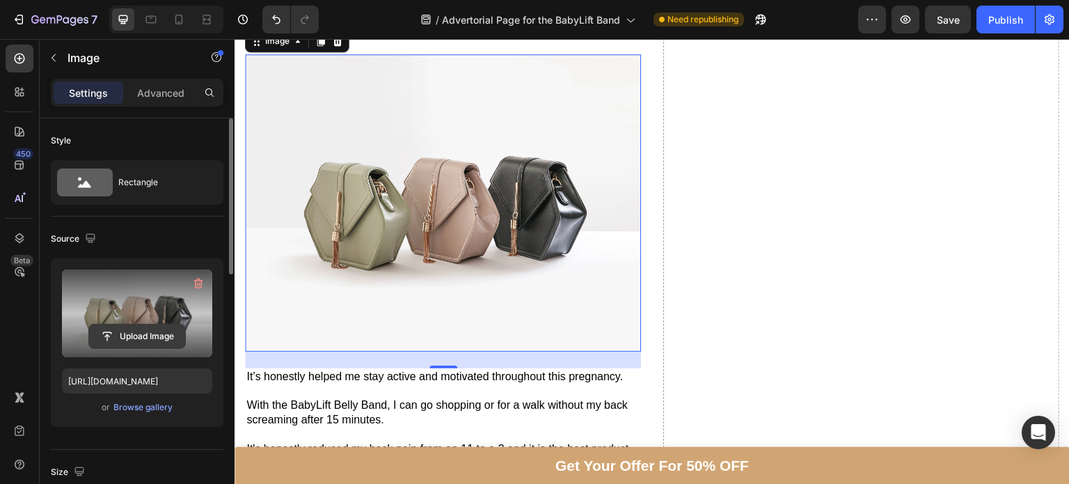
click at [158, 340] on input "file" at bounding box center [137, 336] width 96 height 24
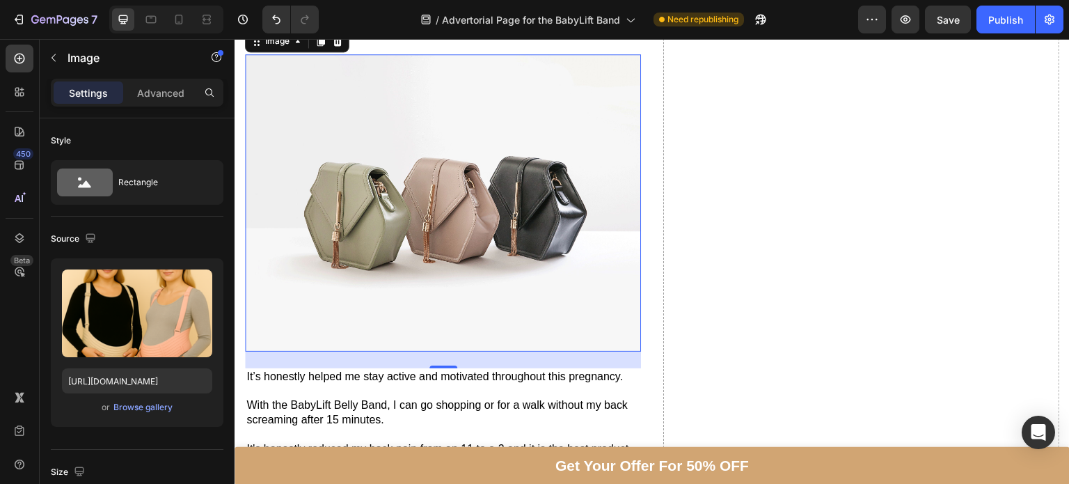
type input "[URL][DOMAIN_NAME]"
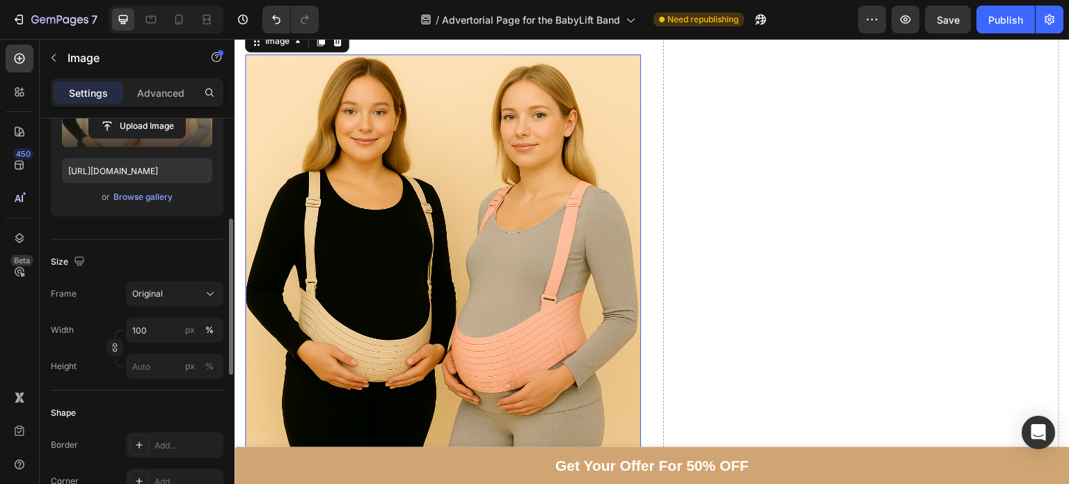
scroll to position [225, 0]
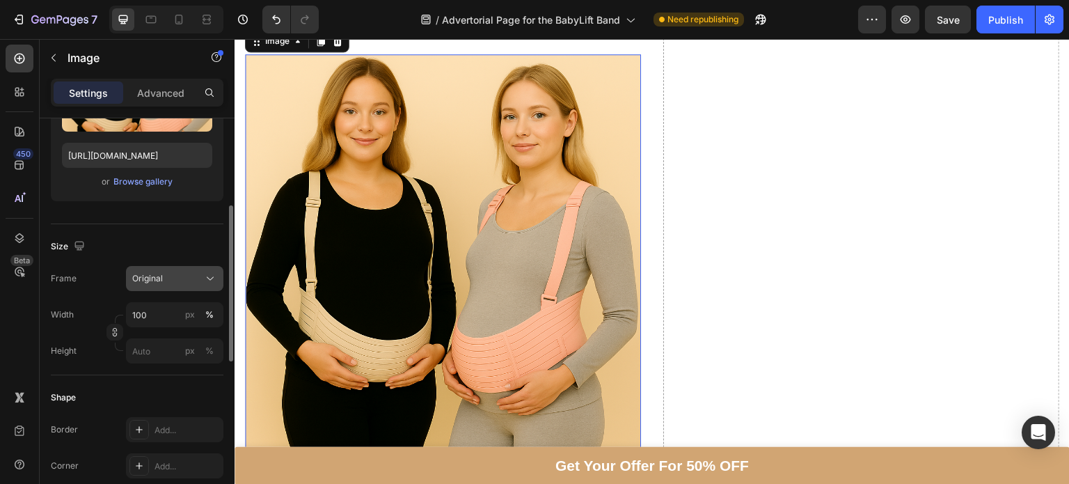
click at [200, 283] on div "Original" at bounding box center [166, 278] width 68 height 13
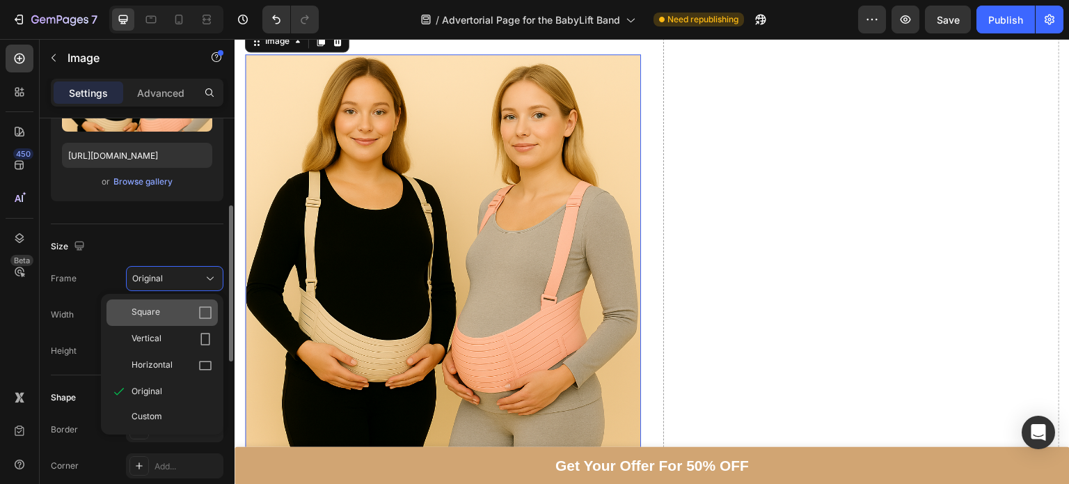
click at [174, 312] on div "Square" at bounding box center [172, 312] width 81 height 14
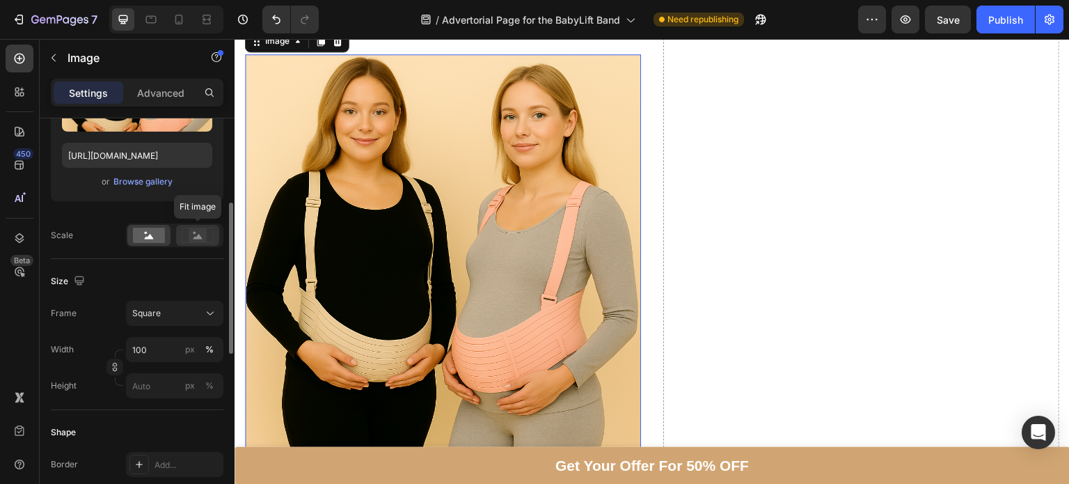
click at [189, 239] on rect at bounding box center [198, 235] width 18 height 14
click at [140, 238] on rect at bounding box center [149, 235] width 32 height 15
click at [182, 16] on icon at bounding box center [179, 20] width 14 height 14
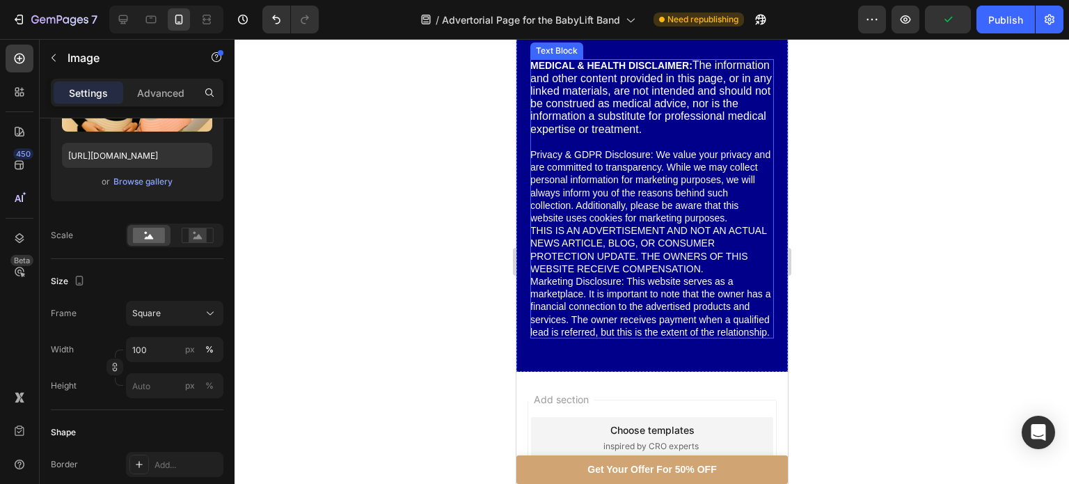
scroll to position [7646, 0]
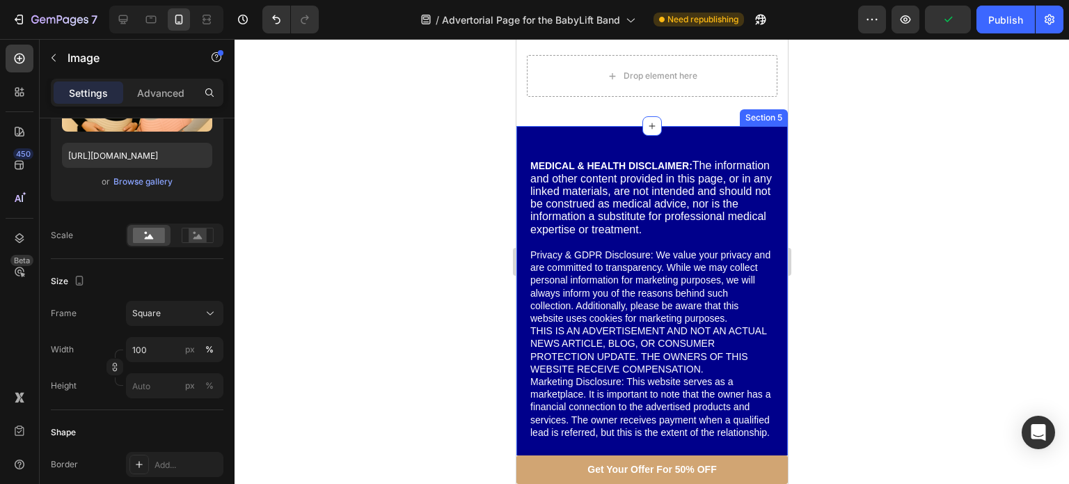
click at [516, 155] on div "MEDICAL & HEALTH DISCLAIMER: The information and other content provided in this…" at bounding box center [651, 298] width 271 height 345
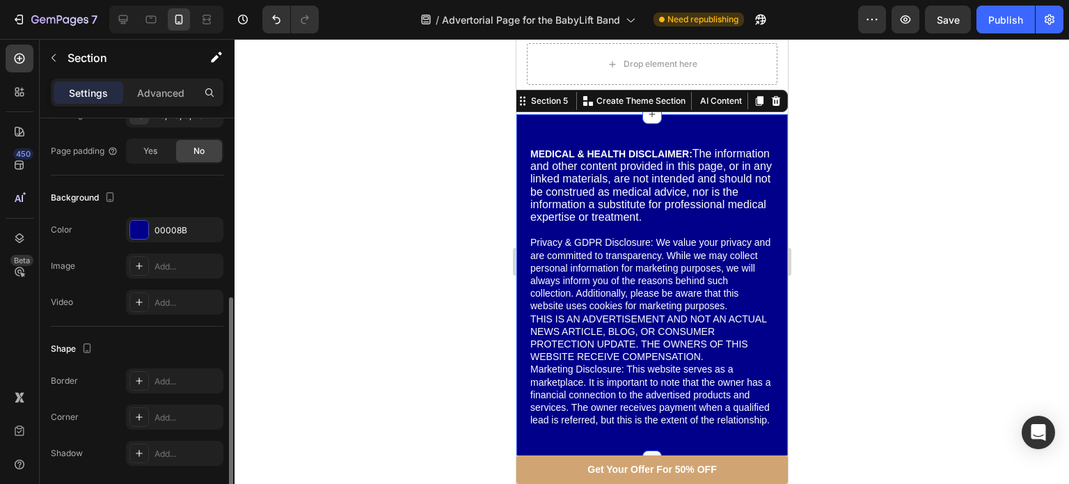
scroll to position [406, 0]
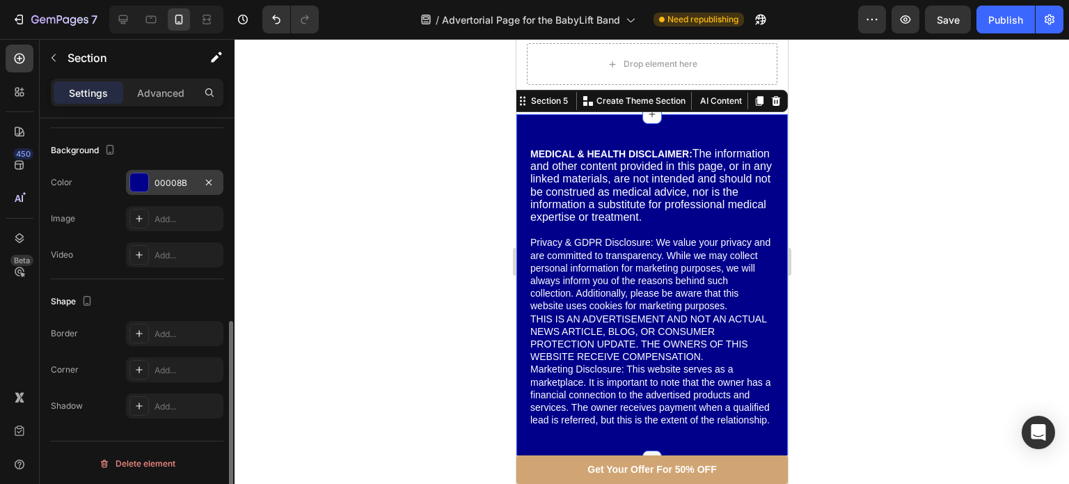
click at [126, 183] on div "00008B" at bounding box center [174, 182] width 97 height 25
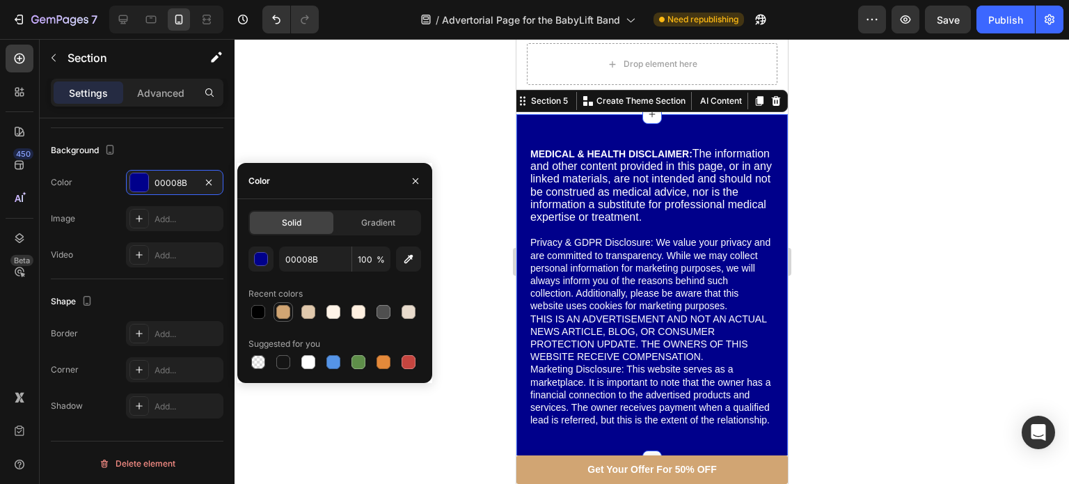
click at [280, 313] on div at bounding box center [283, 312] width 14 height 14
type input "D1A573"
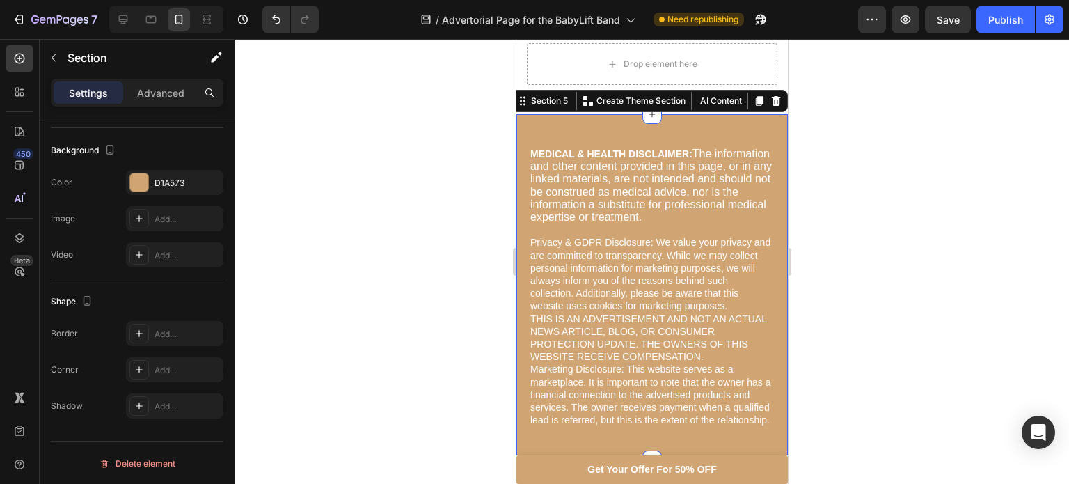
click at [822, 311] on div at bounding box center [651, 261] width 834 height 445
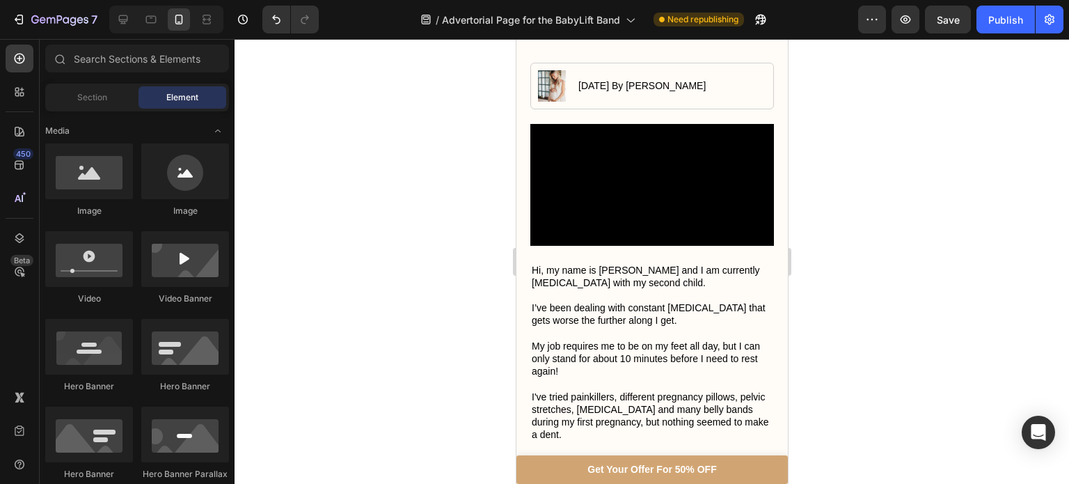
scroll to position [0, 0]
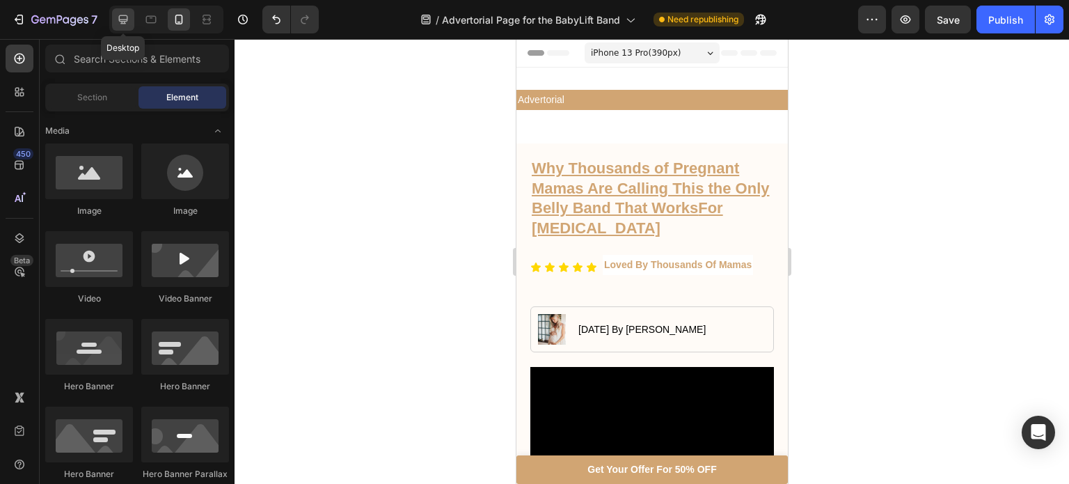
click at [122, 26] on div at bounding box center [123, 19] width 22 height 22
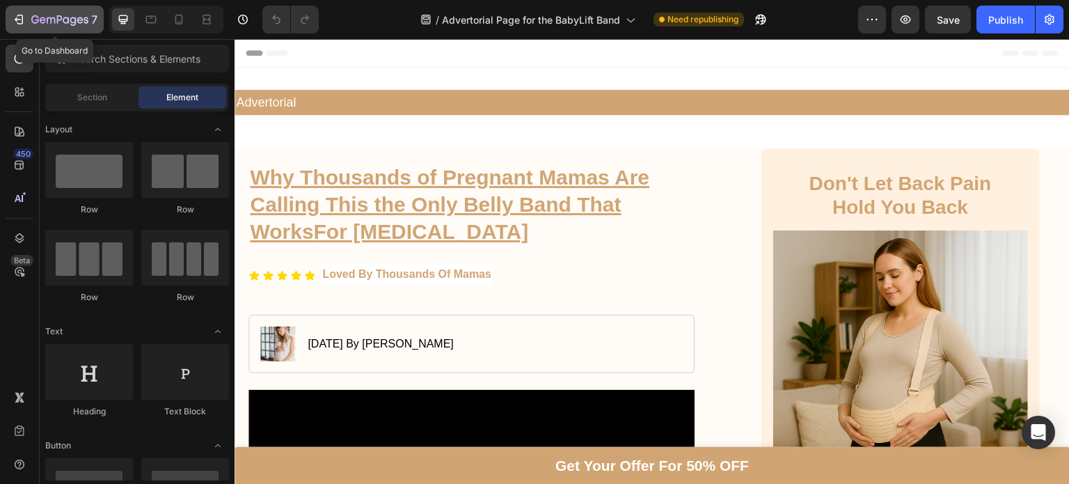
click at [46, 24] on icon "button" at bounding box center [59, 21] width 57 height 12
